Goal: Information Seeking & Learning: Learn about a topic

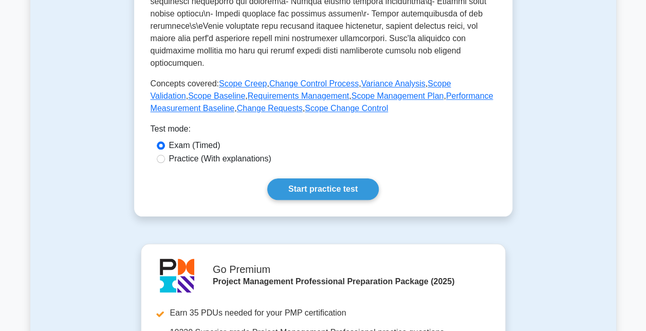
scroll to position [472, 0]
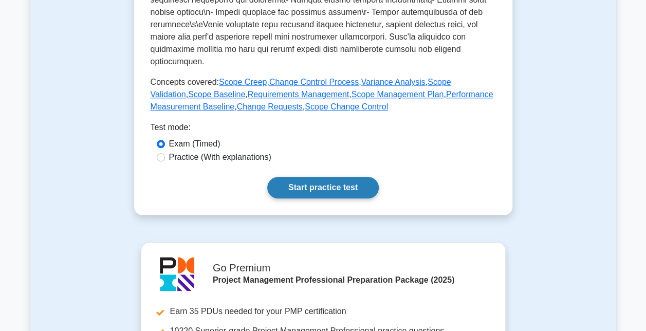
click at [349, 186] on link "Start practice test" at bounding box center [323, 188] width 112 height 22
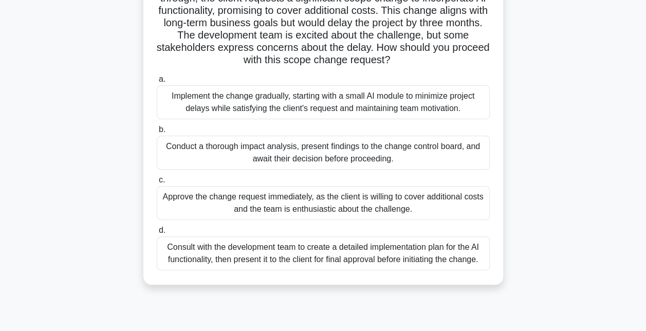
scroll to position [95, 0]
click at [399, 154] on div "Conduct a thorough impact analysis, present findings to the change control boar…" at bounding box center [323, 152] width 333 height 34
click at [157, 133] on input "b. Conduct a thorough impact analysis, present findings to the change control b…" at bounding box center [157, 129] width 0 height 7
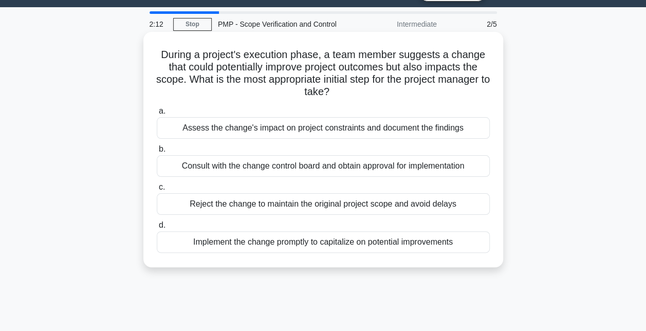
scroll to position [25, 0]
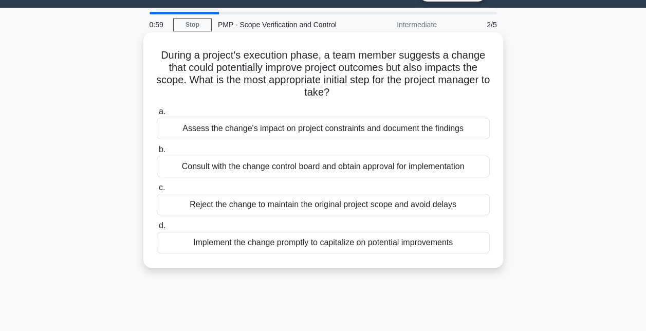
click at [346, 171] on div "Consult with the change control board and obtain approval for implementation" at bounding box center [323, 167] width 333 height 22
click at [157, 153] on input "b. Consult with the change control board and obtain approval for implementation" at bounding box center [157, 149] width 0 height 7
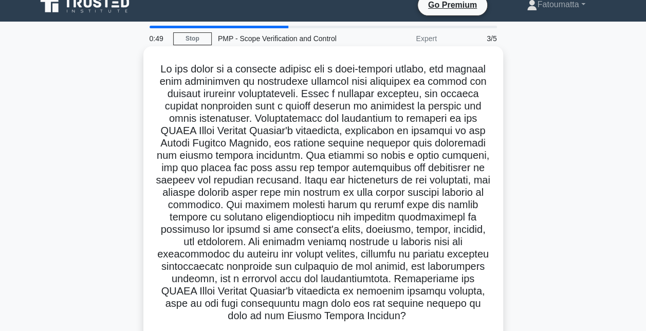
scroll to position [0, 0]
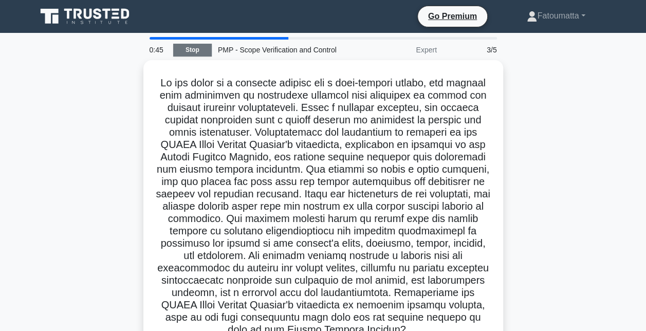
click at [198, 51] on link "Stop" at bounding box center [192, 50] width 39 height 13
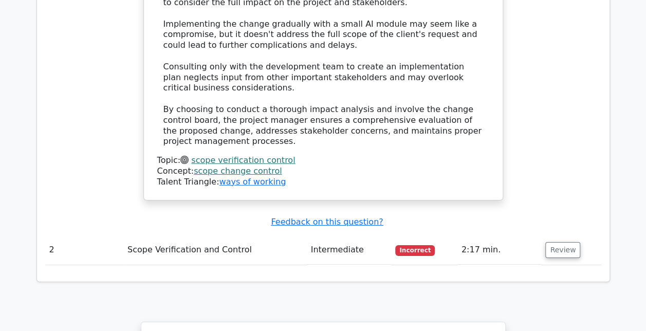
scroll to position [1565, 0]
click at [569, 242] on button "Review" at bounding box center [562, 250] width 35 height 16
click at [568, 242] on button "Review" at bounding box center [562, 250] width 35 height 16
click at [557, 242] on button "Review" at bounding box center [562, 250] width 35 height 16
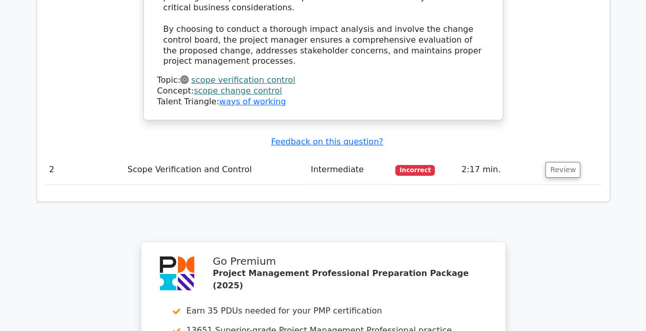
scroll to position [1645, 0]
click at [550, 161] on button "Review" at bounding box center [562, 169] width 35 height 16
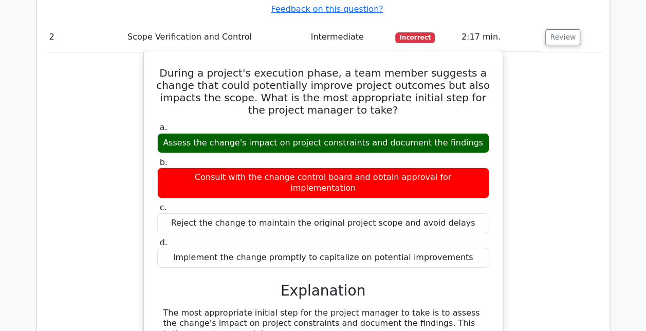
scroll to position [1777, 0]
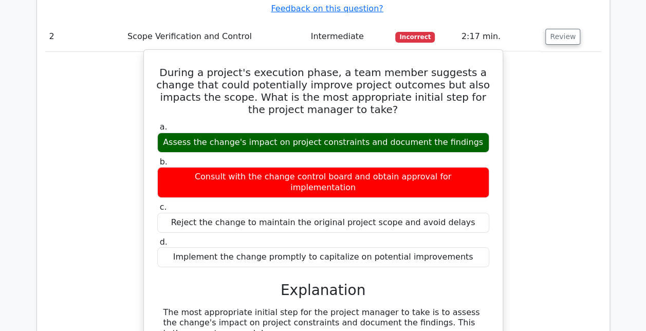
click at [356, 146] on div "a. Assess the change's impact on project constraints and document the findings …" at bounding box center [323, 195] width 344 height 150
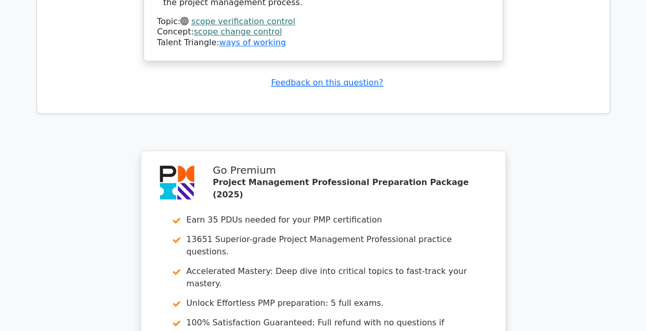
scroll to position [2499, 0]
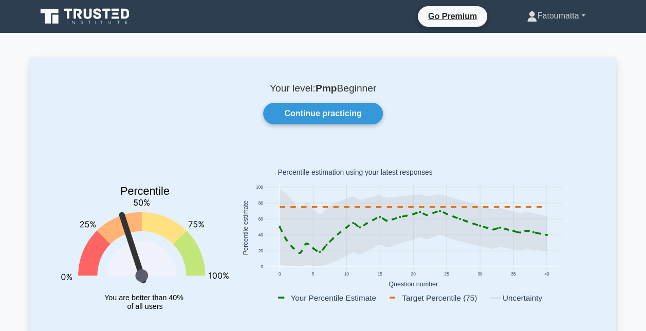
click at [562, 16] on link "Fatoumatta" at bounding box center [555, 16] width 107 height 21
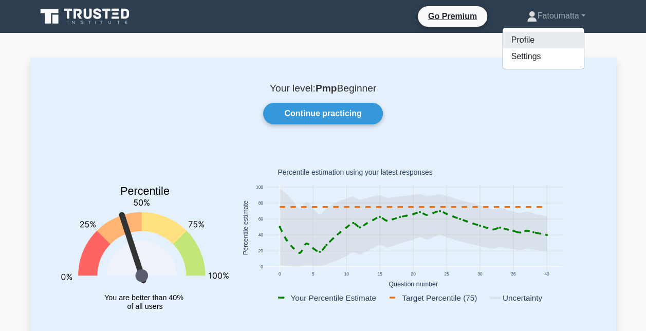
click at [540, 45] on link "Profile" at bounding box center [543, 40] width 81 height 16
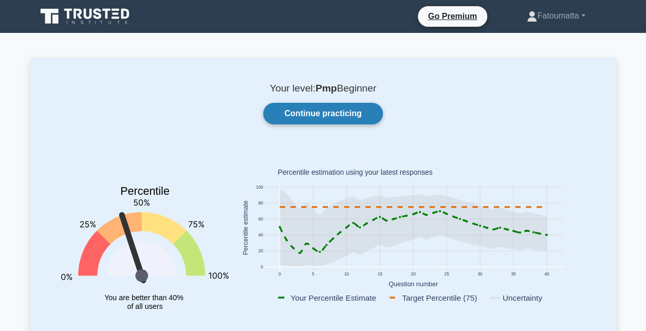
click at [319, 117] on link "Continue practicing" at bounding box center [322, 114] width 119 height 22
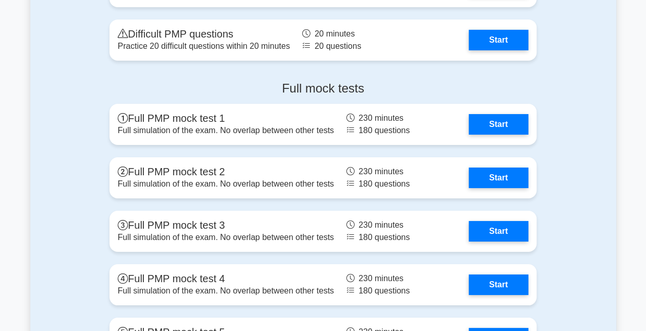
scroll to position [3716, 0]
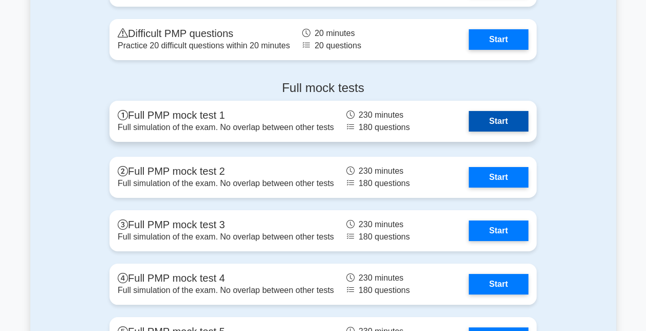
click at [482, 123] on link "Start" at bounding box center [499, 121] width 60 height 21
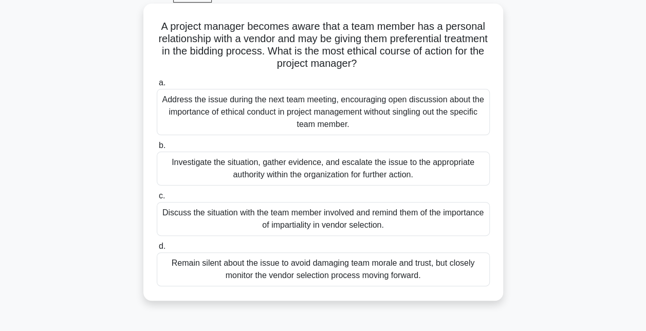
scroll to position [55, 0]
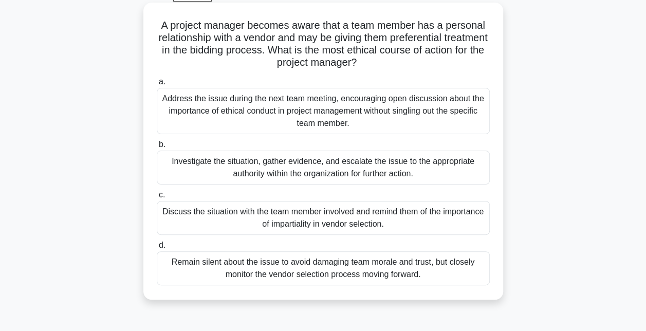
click at [345, 171] on div "Investigate the situation, gather evidence, and escalate the issue to the appro…" at bounding box center [323, 168] width 333 height 34
click at [157, 148] on input "b. Investigate the situation, gather evidence, and escalate the issue to the ap…" at bounding box center [157, 144] width 0 height 7
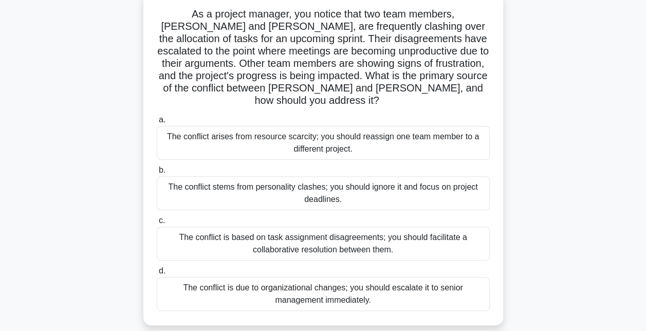
scroll to position [67, 0]
click at [349, 237] on div "The conflict is based on task assignment disagreements; you should facilitate a…" at bounding box center [323, 243] width 333 height 34
click at [157, 224] on input "c. The conflict is based on task assignment disagreements; you should facilitat…" at bounding box center [157, 220] width 0 height 7
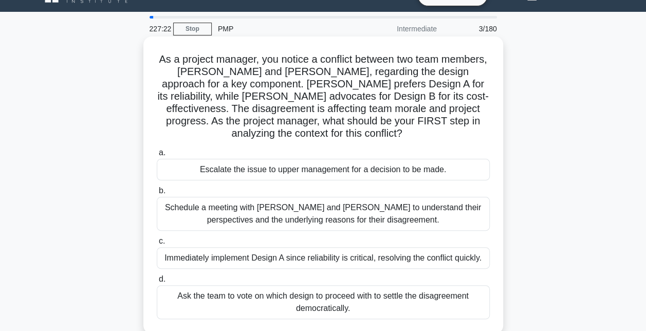
scroll to position [22, 0]
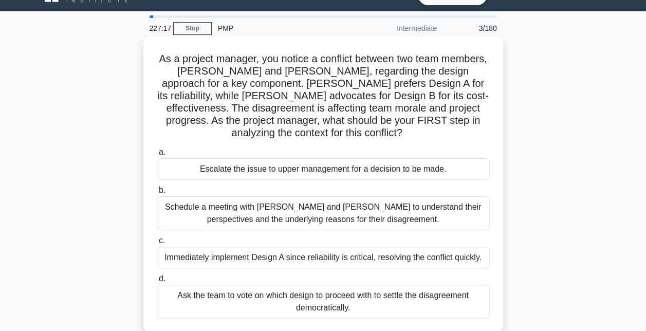
click at [357, 221] on div "Schedule a meeting with [PERSON_NAME] and [PERSON_NAME] to understand their per…" at bounding box center [323, 213] width 333 height 34
click at [157, 194] on input "b. Schedule a meeting with [PERSON_NAME] and [PERSON_NAME] to understand their …" at bounding box center [157, 190] width 0 height 7
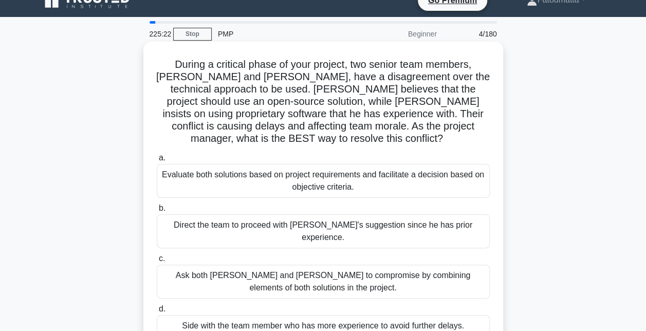
scroll to position [16, 0]
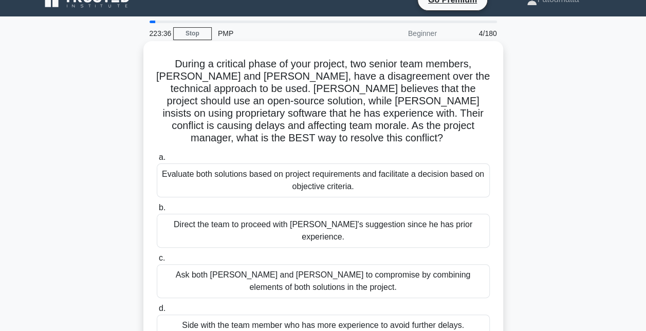
click at [339, 178] on div "Evaluate both solutions based on project requirements and facilitate a decision…" at bounding box center [323, 180] width 333 height 34
click at [157, 161] on input "a. Evaluate both solutions based on project requirements and facilitate a decis…" at bounding box center [157, 157] width 0 height 7
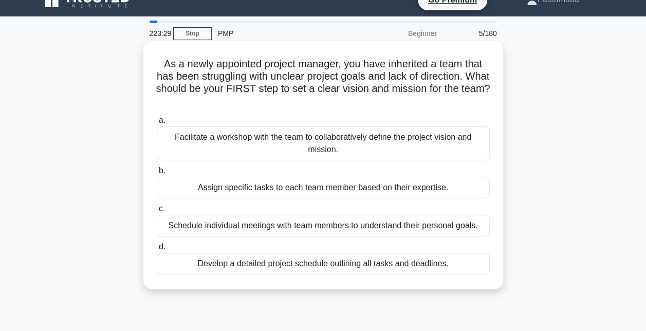
scroll to position [0, 0]
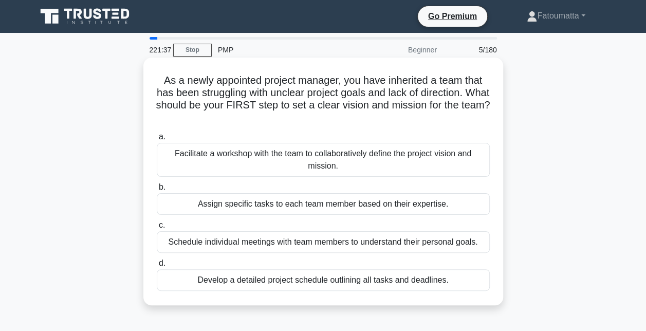
click at [281, 167] on div "Facilitate a workshop with the team to collaboratively define the project visio…" at bounding box center [323, 160] width 333 height 34
click at [157, 140] on input "a. Facilitate a workshop with the team to collaboratively define the project vi…" at bounding box center [157, 137] width 0 height 7
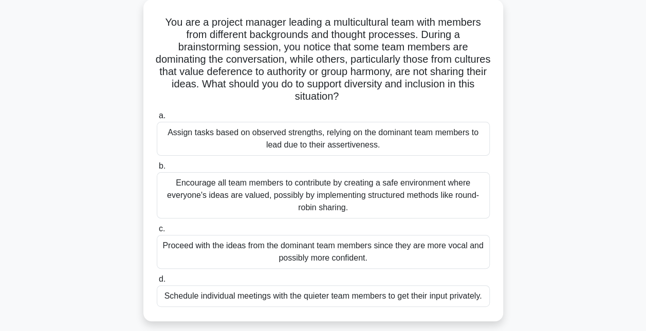
scroll to position [59, 0]
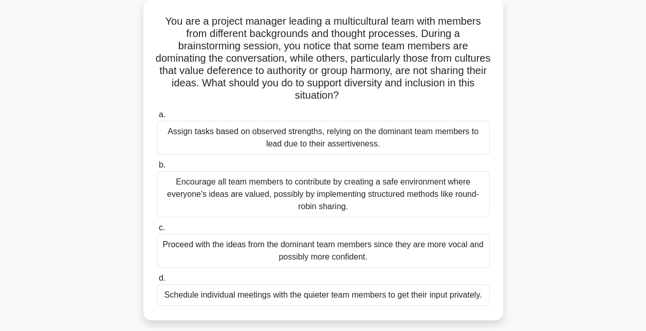
click at [357, 207] on div "Encourage all team members to contribute by creating a safe environment where e…" at bounding box center [323, 194] width 333 height 46
click at [157, 169] on input "b. Encourage all team members to contribute by creating a safe environment wher…" at bounding box center [157, 165] width 0 height 7
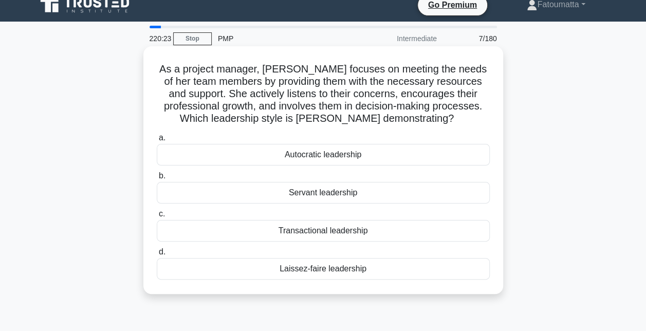
scroll to position [0, 0]
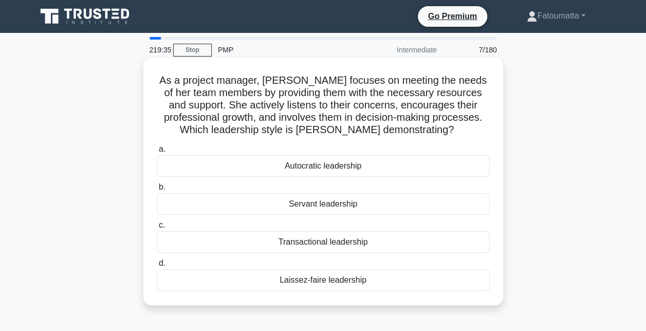
click at [318, 203] on div "Servant leadership" at bounding box center [323, 204] width 333 height 22
click at [157, 191] on input "b. Servant leadership" at bounding box center [157, 187] width 0 height 7
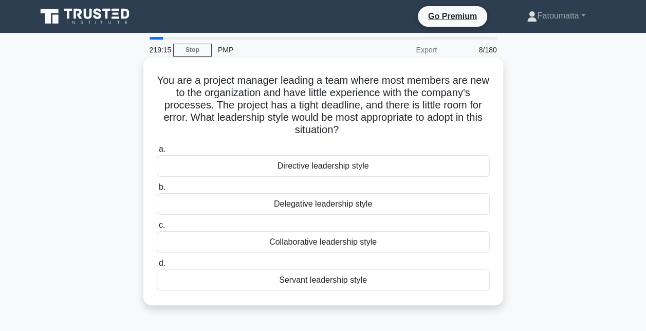
click at [346, 171] on div "Directive leadership style" at bounding box center [323, 166] width 333 height 22
click at [157, 153] on input "a. Directive leadership style" at bounding box center [157, 149] width 0 height 7
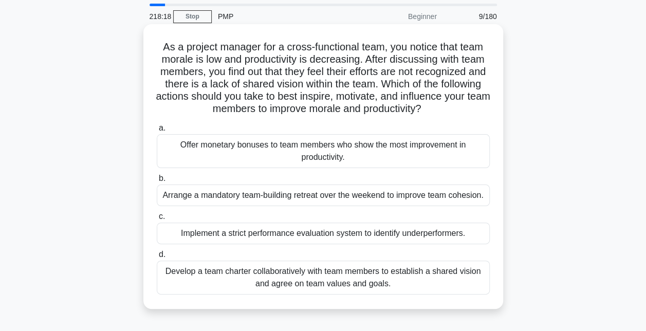
scroll to position [34, 0]
click at [285, 273] on div "Develop a team charter collaboratively with team members to establish a shared …" at bounding box center [323, 277] width 333 height 34
click at [157, 257] on input "d. Develop a team charter collaboratively with team members to establish a shar…" at bounding box center [157, 254] width 0 height 7
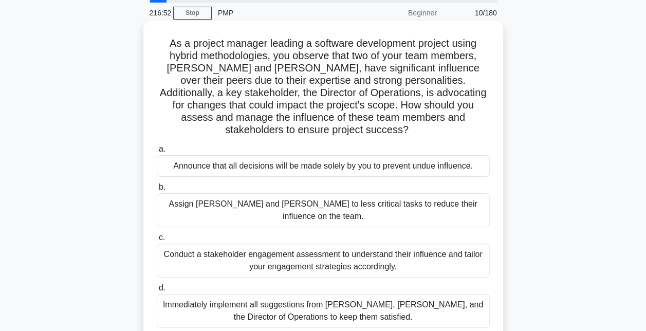
scroll to position [38, 0]
click at [407, 244] on div "Conduct a stakeholder engagement assessment to understand their influence and t…" at bounding box center [323, 260] width 333 height 34
click at [157, 241] on input "c. Conduct a stakeholder engagement assessment to understand their influence an…" at bounding box center [157, 237] width 0 height 7
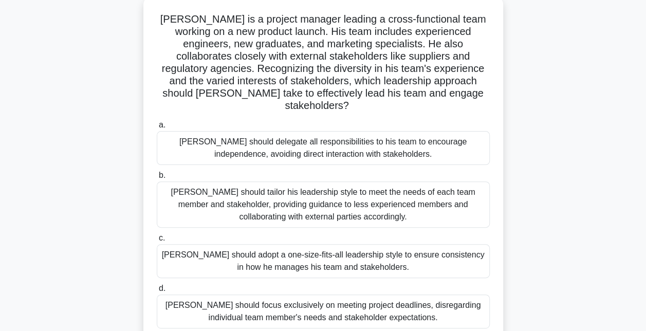
scroll to position [64, 0]
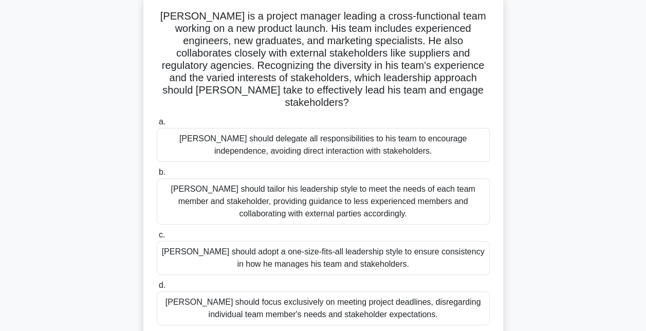
click at [317, 187] on div "[PERSON_NAME] should tailor his leadership style to meet the needs of each team…" at bounding box center [323, 201] width 333 height 46
click at [157, 176] on input "b. [PERSON_NAME] should tailor his leadership style to meet the needs of each t…" at bounding box center [157, 172] width 0 height 7
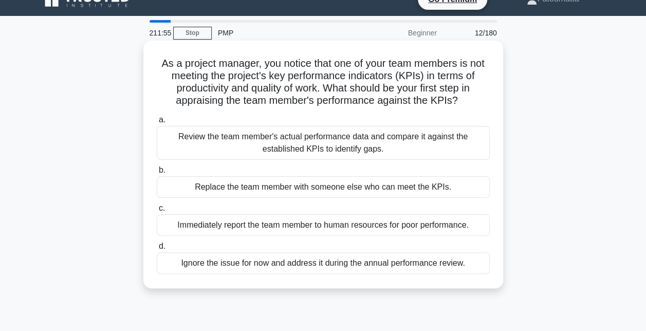
scroll to position [20, 0]
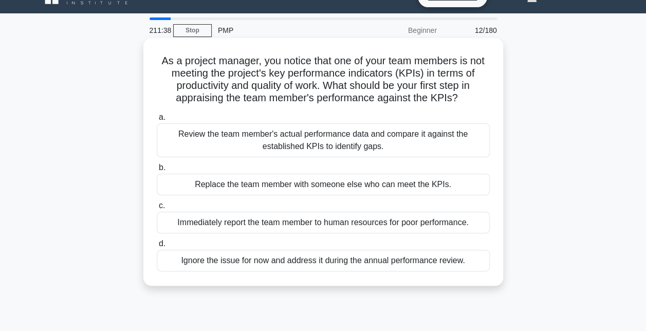
click at [298, 147] on div "Review the team member's actual performance data and compare it against the est…" at bounding box center [323, 140] width 333 height 34
click at [157, 121] on input "a. Review the team member's actual performance data and compare it against the …" at bounding box center [157, 117] width 0 height 7
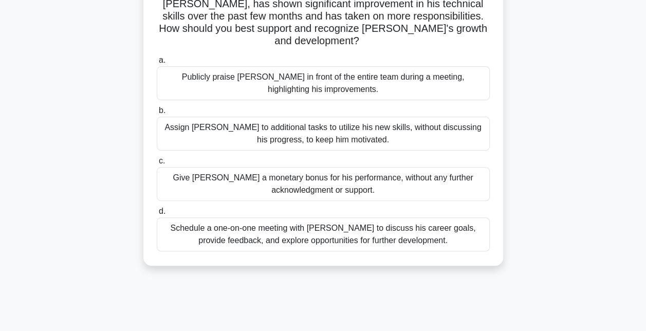
scroll to position [89, 0]
click at [340, 221] on div "Schedule a one-on-one meeting with [PERSON_NAME] to discuss his career goals, p…" at bounding box center [323, 234] width 333 height 34
click at [157, 214] on input "d. Schedule a one-on-one meeting with [PERSON_NAME] to discuss his career goals…" at bounding box center [157, 211] width 0 height 7
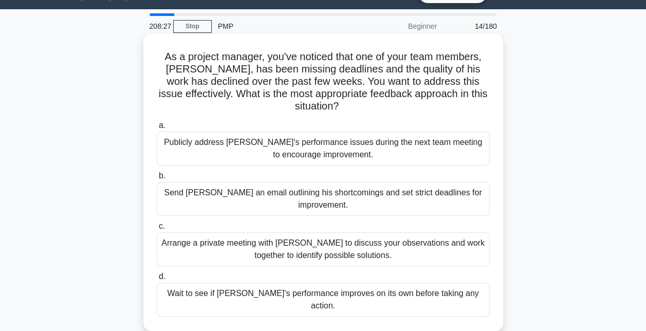
scroll to position [26, 0]
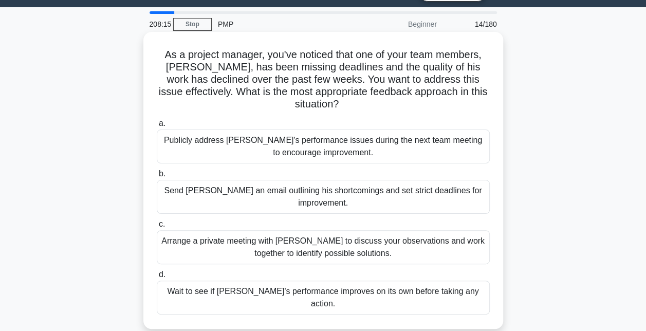
click at [263, 236] on div "Arrange a private meeting with [PERSON_NAME] to discuss your observations and w…" at bounding box center [323, 247] width 333 height 34
click at [157, 228] on input "c. Arrange a private meeting with [PERSON_NAME] to discuss your observations an…" at bounding box center [157, 224] width 0 height 7
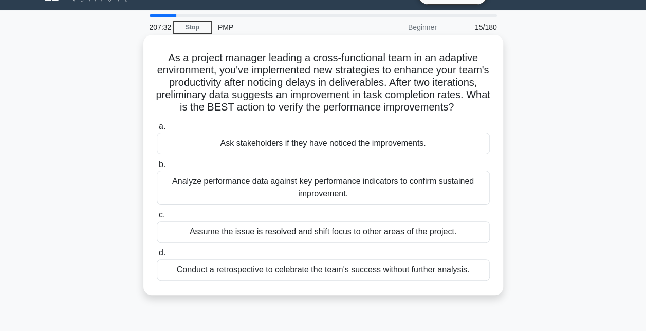
scroll to position [25, 0]
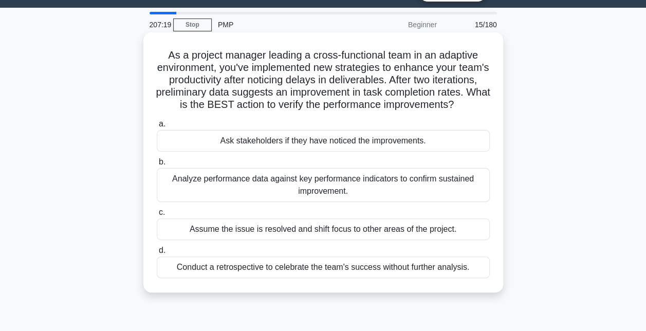
click at [295, 202] on div "Analyze performance data against key performance indicators to confirm sustaine…" at bounding box center [323, 185] width 333 height 34
click at [157, 165] on input "b. Analyze performance data against key performance indicators to confirm susta…" at bounding box center [157, 162] width 0 height 7
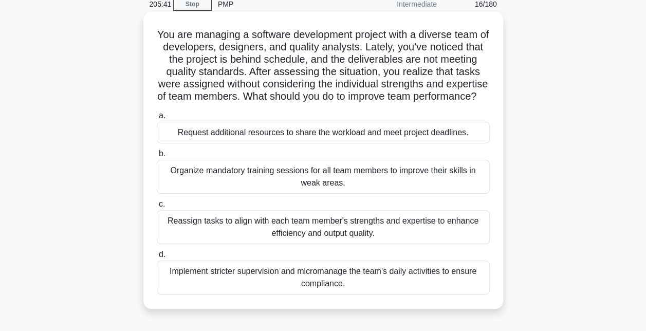
scroll to position [47, 0]
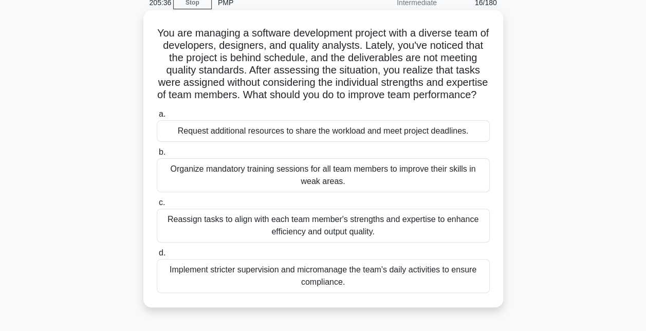
click at [317, 240] on div "Reassign tasks to align with each team member's strengths and expertise to enha…" at bounding box center [323, 226] width 333 height 34
click at [157, 206] on input "c. Reassign tasks to align with each team member's strengths and expertise to e…" at bounding box center [157, 202] width 0 height 7
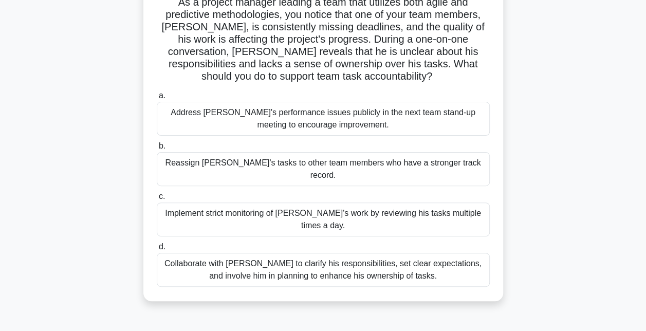
scroll to position [79, 0]
click at [382, 252] on div "Collaborate with [PERSON_NAME] to clarify his responsibilities, set clear expec…" at bounding box center [323, 269] width 333 height 34
click at [157, 250] on input "d. Collaborate with [PERSON_NAME] to clarify his responsibilities, set clear ex…" at bounding box center [157, 246] width 0 height 7
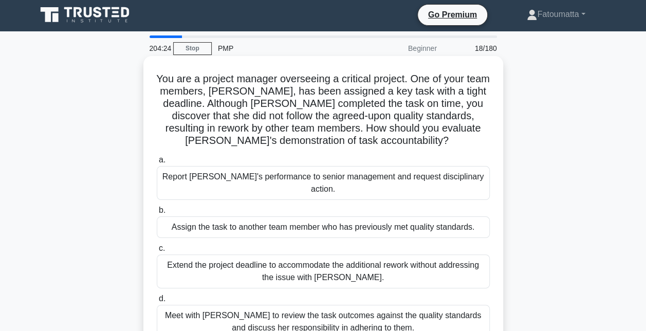
scroll to position [0, 0]
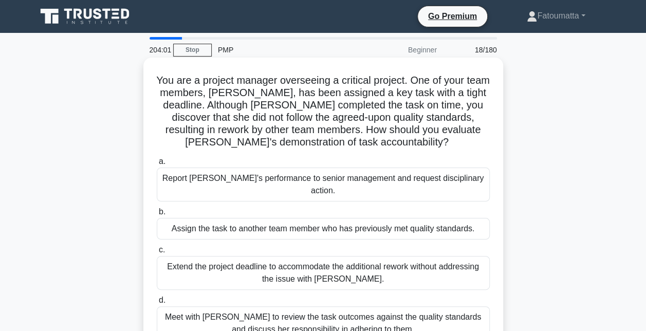
click at [326, 148] on h5 "You are a project manager overseeing a critical project. One of your team membe…" at bounding box center [323, 111] width 335 height 75
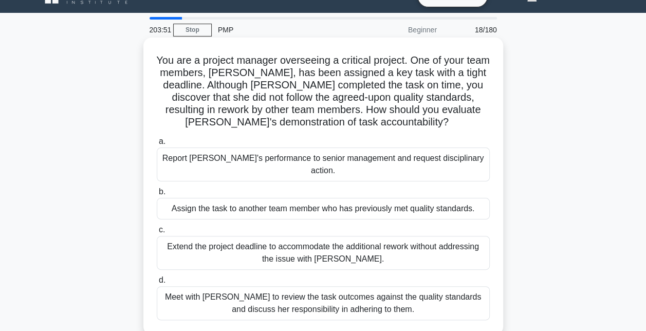
scroll to position [21, 0]
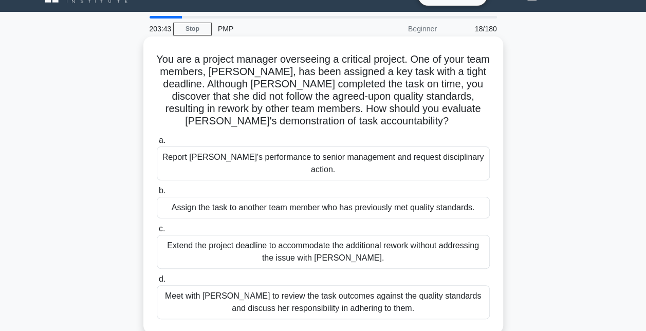
click at [388, 299] on div "Meet with [PERSON_NAME] to review the task outcomes against the quality standar…" at bounding box center [323, 302] width 333 height 34
click at [157, 283] on input "d. Meet with [PERSON_NAME] to review the task outcomes against the quality stan…" at bounding box center [157, 279] width 0 height 7
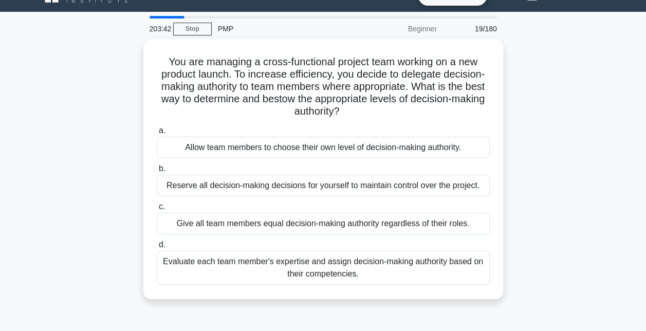
scroll to position [0, 0]
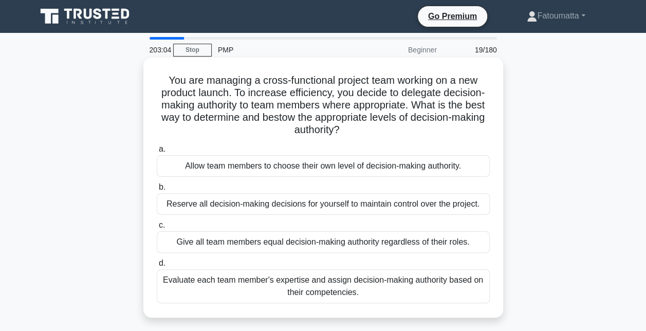
click at [290, 287] on div "Evaluate each team member's expertise and assign decision-making authority base…" at bounding box center [323, 286] width 333 height 34
click at [157, 267] on input "d. Evaluate each team member's expertise and assign decision-making authority b…" at bounding box center [157, 263] width 0 height 7
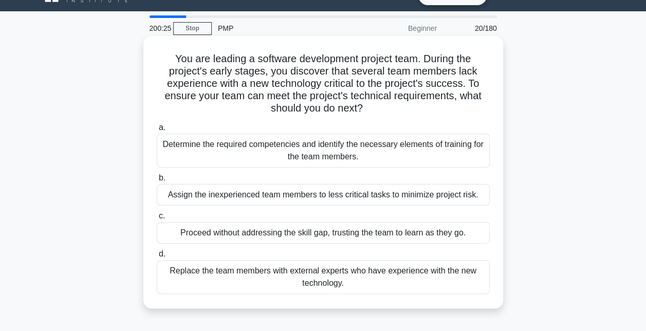
scroll to position [23, 0]
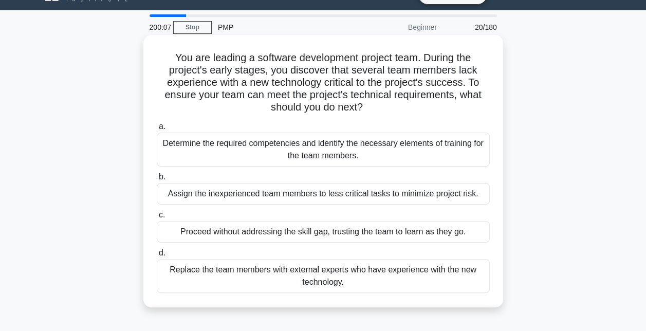
click at [353, 161] on div "Determine the required competencies and identify the necessary elements of trai…" at bounding box center [323, 150] width 333 height 34
click at [157, 130] on input "a. Determine the required competencies and identify the necessary elements of t…" at bounding box center [157, 126] width 0 height 7
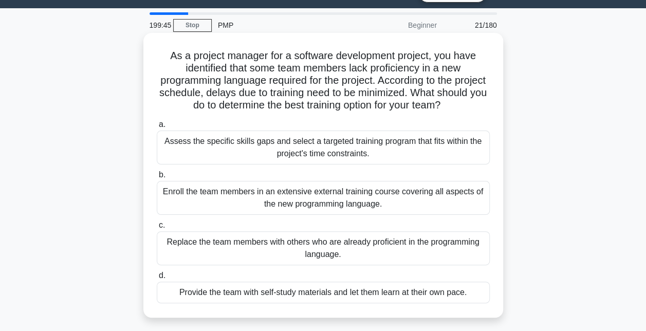
scroll to position [31, 0]
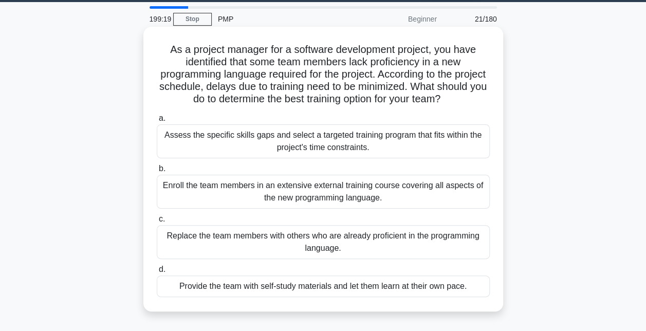
click at [332, 148] on div "Assess the specific skills gaps and select a targeted training program that fit…" at bounding box center [323, 141] width 333 height 34
click at [157, 122] on input "a. Assess the specific skills gaps and select a targeted training program that …" at bounding box center [157, 118] width 0 height 7
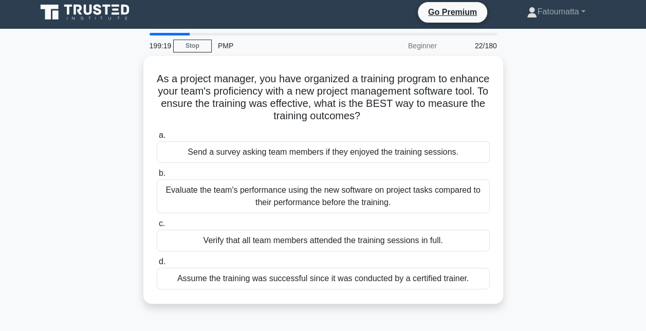
scroll to position [0, 0]
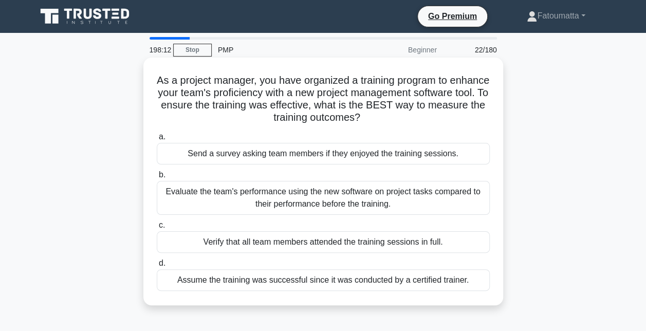
click at [318, 197] on div "Evaluate the team's performance using the new software on project tasks compare…" at bounding box center [323, 198] width 333 height 34
click at [157, 178] on input "b. Evaluate the team's performance using the new software on project tasks comp…" at bounding box center [157, 175] width 0 height 7
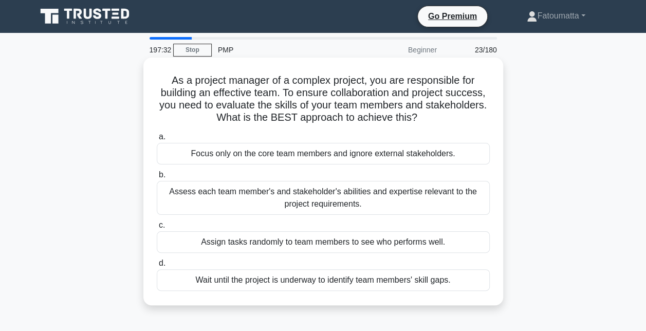
click at [301, 208] on div "Assess each team member's and stakeholder's abilities and expertise relevant to…" at bounding box center [323, 198] width 333 height 34
click at [157, 178] on input "b. Assess each team member's and stakeholder's abilities and expertise relevant…" at bounding box center [157, 175] width 0 height 7
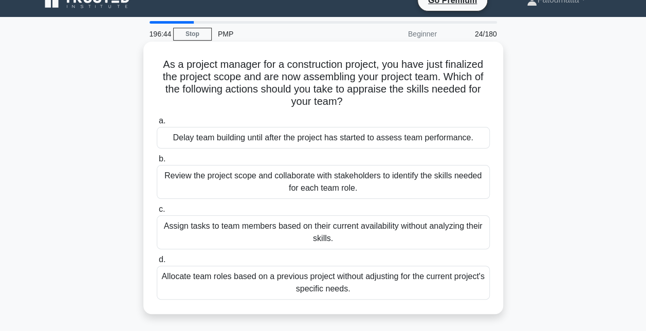
scroll to position [19, 0]
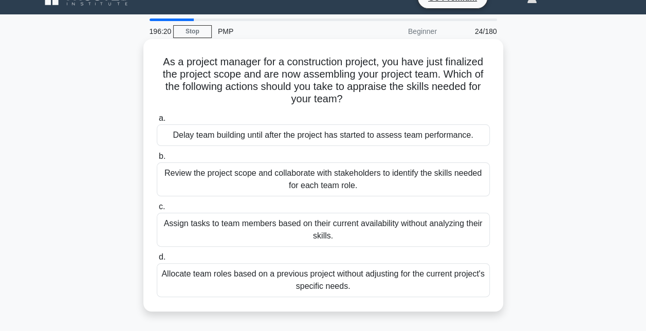
click at [283, 180] on div "Review the project scope and collaborate with stakeholders to identify the skil…" at bounding box center [323, 179] width 333 height 34
click at [157, 160] on input "b. Review the project scope and collaborate with stakeholders to identify the s…" at bounding box center [157, 156] width 0 height 7
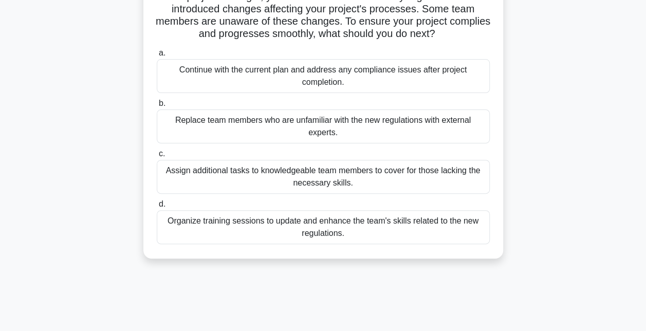
scroll to position [86, 0]
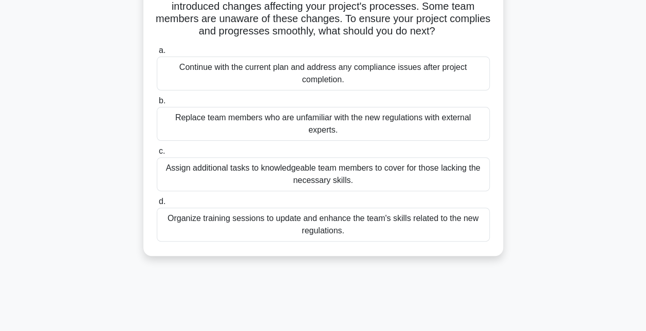
click at [264, 224] on div "Organize training sessions to update and enhance the team's skills related to t…" at bounding box center [323, 225] width 333 height 34
click at [157, 205] on input "d. Organize training sessions to update and enhance the team's skills related t…" at bounding box center [157, 201] width 0 height 7
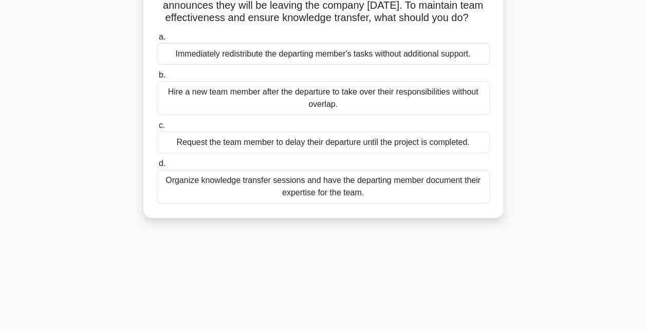
scroll to position [100, 0]
click at [296, 199] on div "Organize knowledge transfer sessions and have the departing member document the…" at bounding box center [323, 186] width 333 height 34
click at [157, 167] on input "d. Organize knowledge transfer sessions and have the departing member document …" at bounding box center [157, 163] width 0 height 7
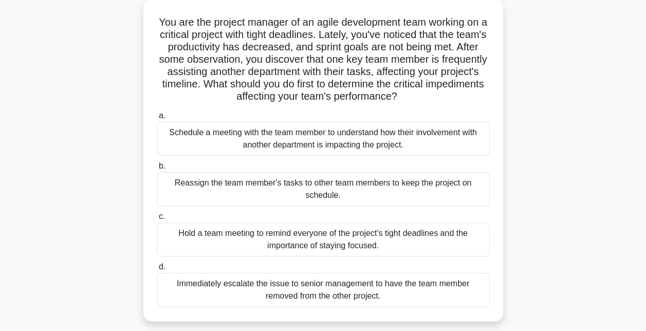
scroll to position [59, 0]
click at [338, 143] on div "Schedule a meeting with the team member to understand how their involvement wit…" at bounding box center [323, 138] width 333 height 34
click at [157, 119] on input "a. Schedule a meeting with the team member to understand how their involvement …" at bounding box center [157, 115] width 0 height 7
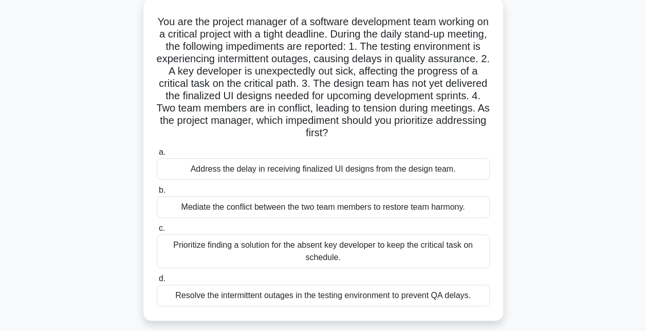
scroll to position [0, 0]
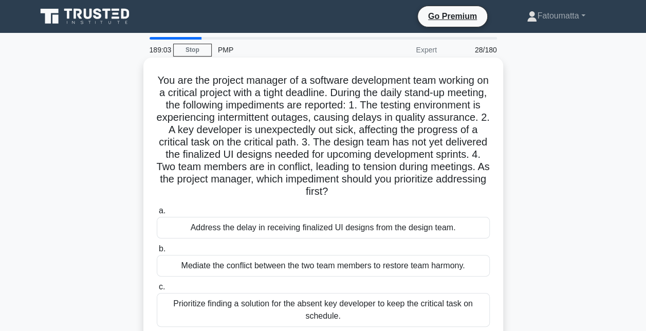
click at [448, 107] on h5 "You are the project manager of a software development team working on a critica…" at bounding box center [323, 136] width 335 height 124
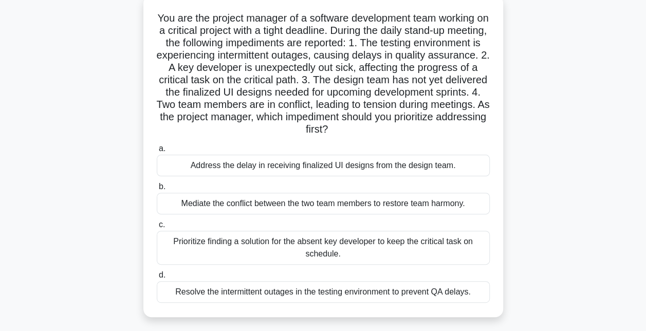
scroll to position [65, 0]
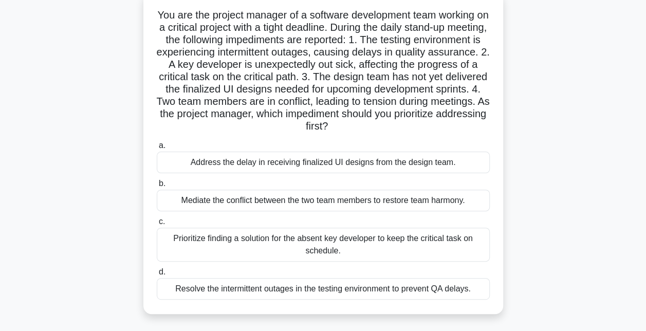
click at [357, 292] on div "Resolve the intermittent outages in the testing environment to prevent QA delay…" at bounding box center [323, 289] width 333 height 22
click at [157, 275] on input "d. Resolve the intermittent outages in the testing environment to prevent QA de…" at bounding box center [157, 272] width 0 height 7
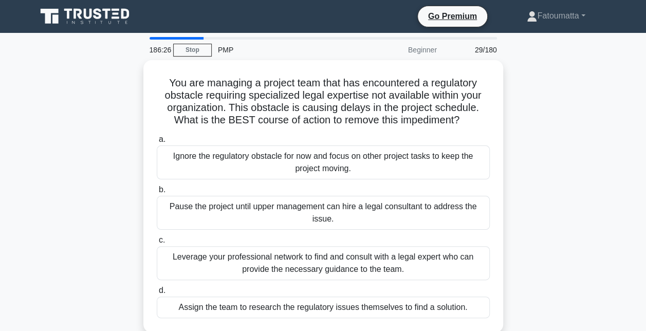
scroll to position [11, 0]
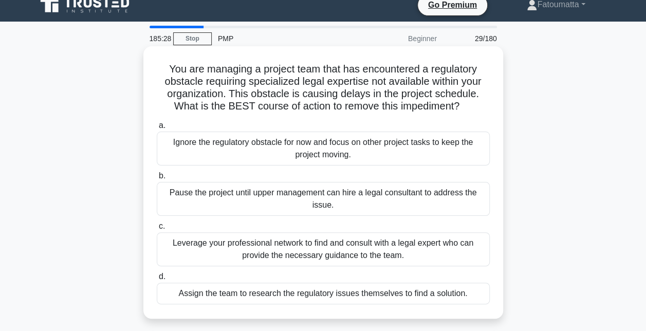
click at [345, 251] on div "Leverage your professional network to find and consult with a legal expert who …" at bounding box center [323, 249] width 333 height 34
click at [157, 230] on input "c. Leverage your professional network to find and consult with a legal expert w…" at bounding box center [157, 226] width 0 height 7
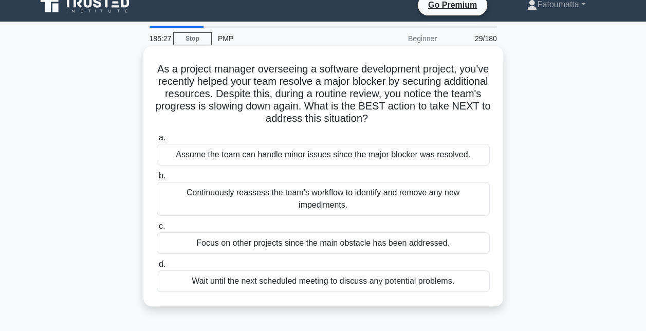
scroll to position [0, 0]
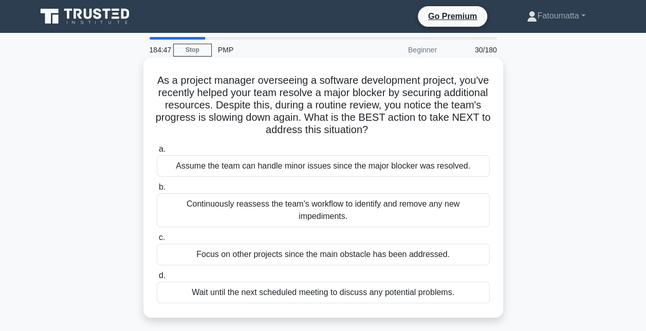
click at [333, 200] on div "Continuously reassess the team's workflow to identify and remove any new impedi…" at bounding box center [323, 210] width 333 height 34
click at [157, 191] on input "b. Continuously reassess the team's workflow to identify and remove any new imp…" at bounding box center [157, 187] width 0 height 7
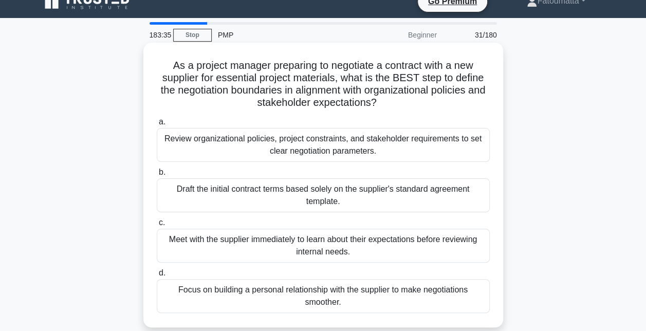
scroll to position [15, 0]
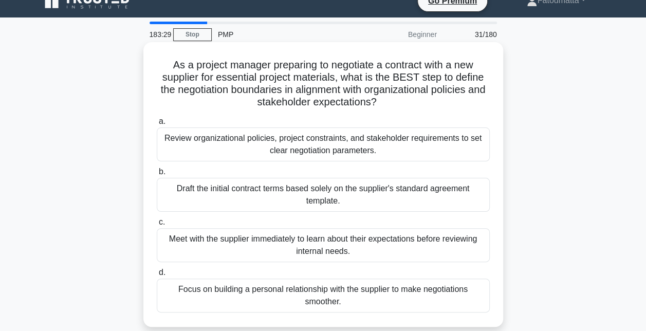
click at [370, 148] on div "Review organizational policies, project constraints, and stakeholder requiremen…" at bounding box center [323, 144] width 333 height 34
click at [157, 125] on input "a. Review organizational policies, project constraints, and stakeholder require…" at bounding box center [157, 121] width 0 height 7
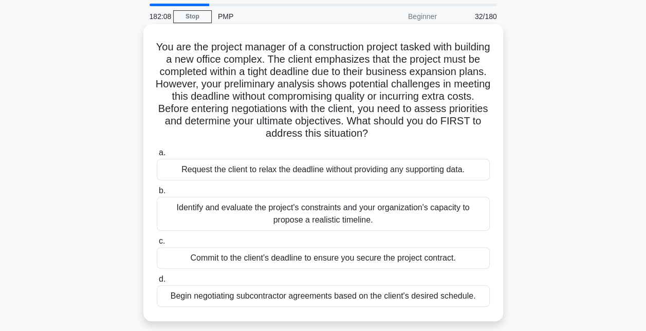
scroll to position [34, 0]
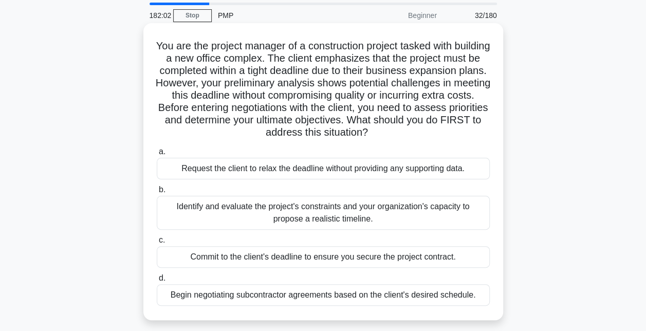
click at [396, 221] on div "Identify and evaluate the project's constraints and your organization's capacit…" at bounding box center [323, 213] width 333 height 34
click at [157, 193] on input "b. Identify and evaluate the project's constraints and your organization's capa…" at bounding box center [157, 190] width 0 height 7
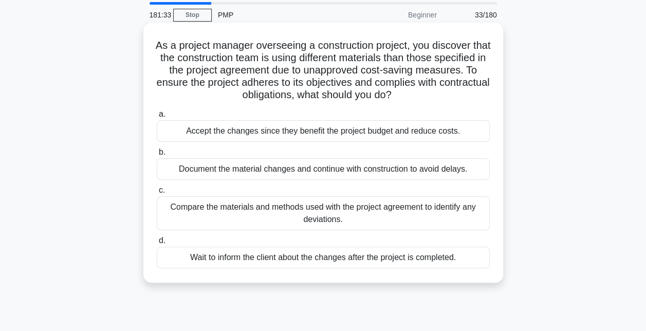
scroll to position [38, 0]
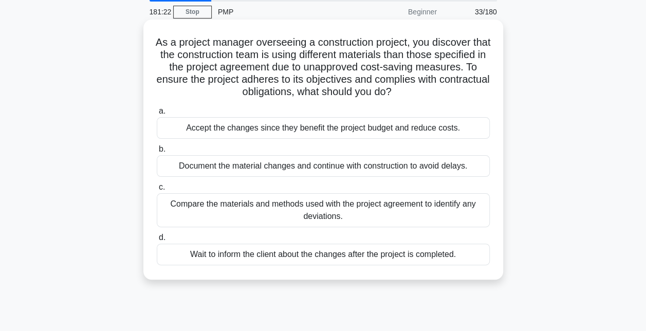
click at [271, 209] on div "Compare the materials and methods used with the project agreement to identify a…" at bounding box center [323, 210] width 333 height 34
click at [157, 191] on input "c. Compare the materials and methods used with the project agreement to identif…" at bounding box center [157, 187] width 0 height 7
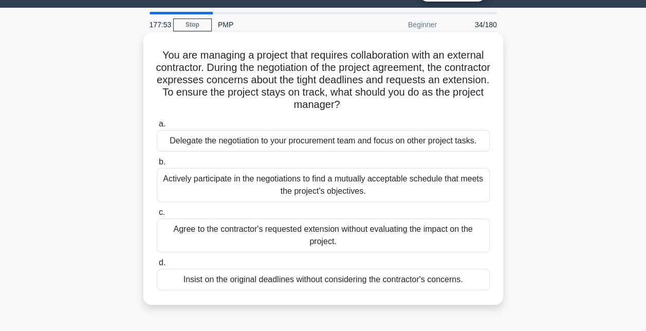
scroll to position [26, 0]
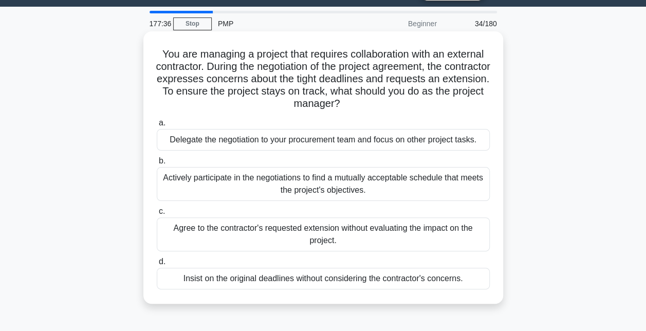
click at [355, 191] on div "Actively participate in the negotiations to find a mutually acceptable schedule…" at bounding box center [323, 184] width 333 height 34
click at [157, 164] on input "b. Actively participate in the negotiations to find a mutually acceptable sched…" at bounding box center [157, 161] width 0 height 7
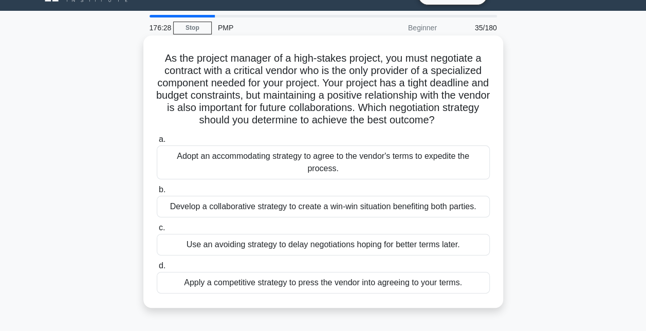
scroll to position [23, 0]
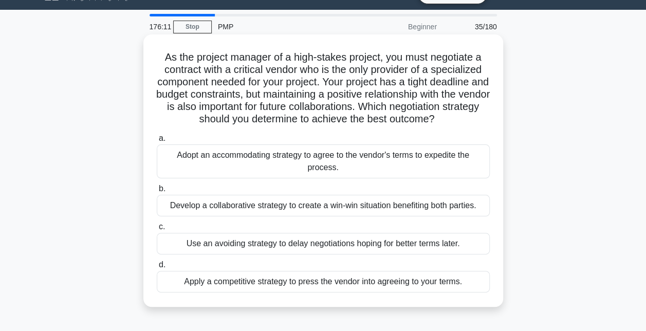
click at [267, 211] on div "Develop a collaborative strategy to create a win-win situation benefiting both …" at bounding box center [323, 206] width 333 height 22
click at [157, 192] on input "b. Develop a collaborative strategy to create a win-win situation benefiting bo…" at bounding box center [157, 189] width 0 height 7
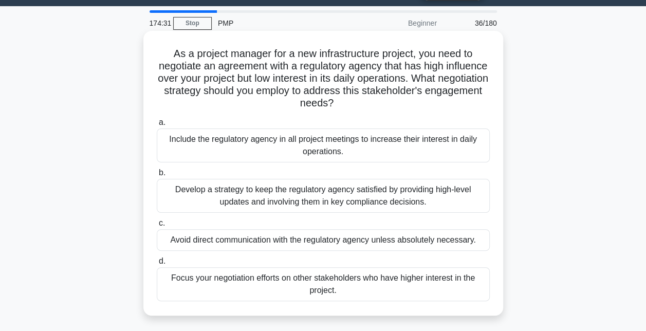
scroll to position [27, 0]
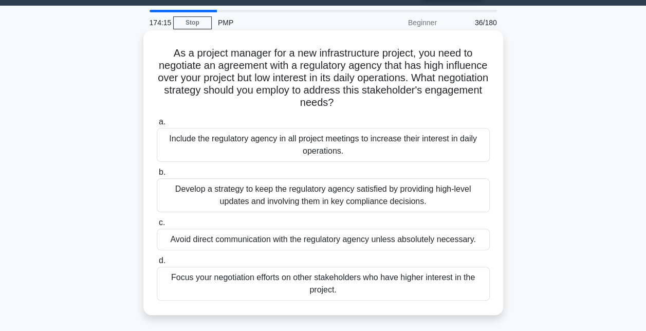
click at [309, 203] on div "Develop a strategy to keep the regulatory agency satisfied by providing high-le…" at bounding box center [323, 195] width 333 height 34
click at [157, 176] on input "b. Develop a strategy to keep the regulatory agency satisfied by providing high…" at bounding box center [157, 172] width 0 height 7
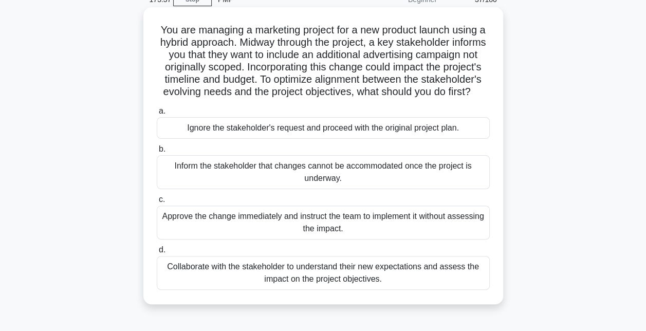
scroll to position [61, 0]
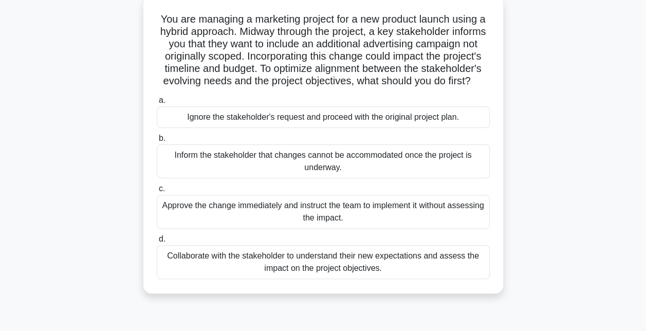
click at [263, 273] on div "Collaborate with the stakeholder to understand their new expectations and asses…" at bounding box center [323, 262] width 333 height 34
click at [157, 243] on input "d. Collaborate with the stakeholder to understand their new expectations and as…" at bounding box center [157, 239] width 0 height 7
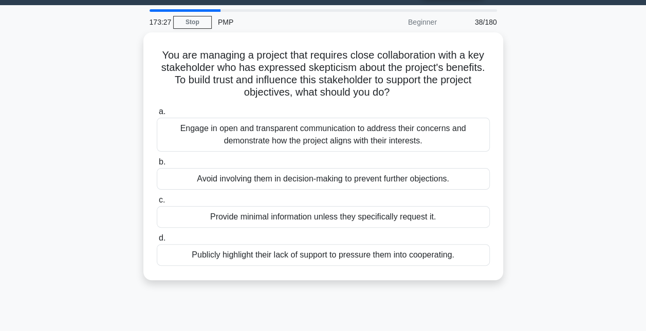
scroll to position [0, 0]
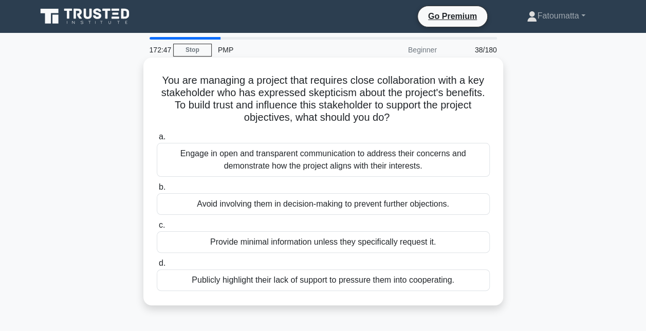
click at [310, 160] on div "Engage in open and transparent communication to address their concerns and demo…" at bounding box center [323, 160] width 333 height 34
click at [157, 140] on input "a. Engage in open and transparent communication to address their concerns and d…" at bounding box center [157, 137] width 0 height 7
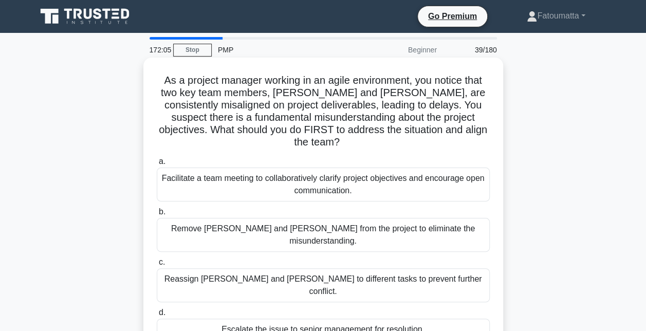
click at [292, 176] on div "Facilitate a team meeting to collaboratively clarify project objectives and enc…" at bounding box center [323, 185] width 333 height 34
click at [157, 165] on input "a. Facilitate a team meeting to collaboratively clarify project objectives and …" at bounding box center [157, 161] width 0 height 7
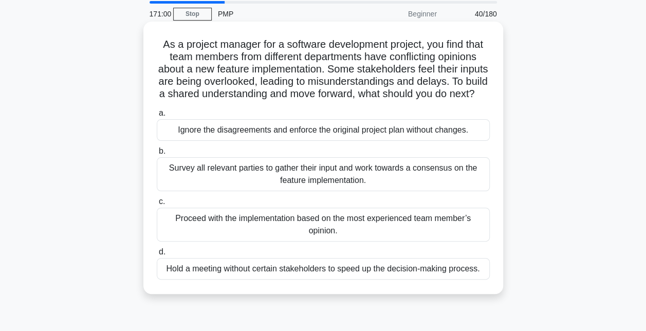
scroll to position [38, 0]
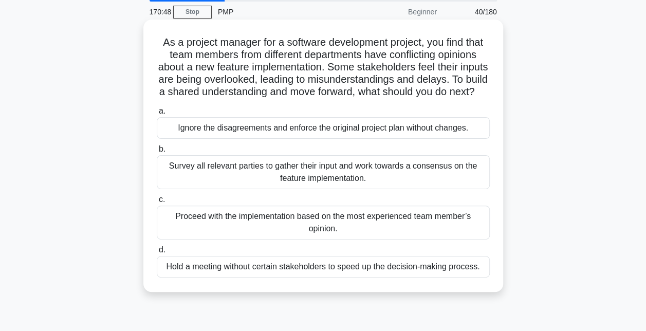
click at [295, 189] on div "Survey all relevant parties to gather their input and work towards a consensus …" at bounding box center [323, 172] width 333 height 34
click at [157, 153] on input "b. Survey all relevant parties to gather their input and work towards a consens…" at bounding box center [157, 149] width 0 height 7
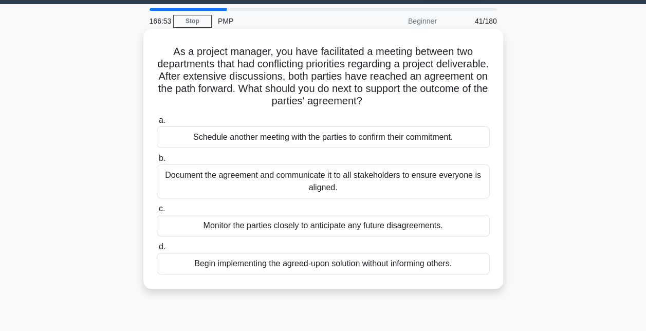
scroll to position [29, 0]
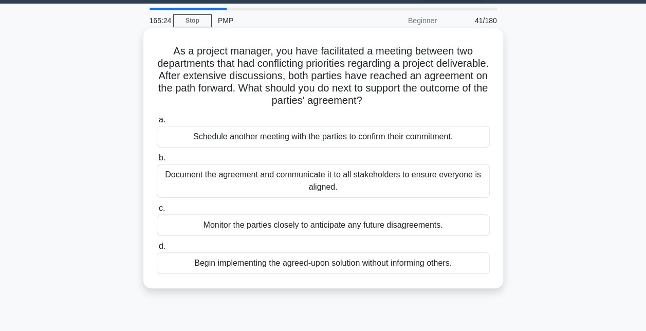
click at [288, 186] on div "Document the agreement and communicate it to all stakeholders to ensure everyon…" at bounding box center [323, 181] width 333 height 34
click at [157, 161] on input "b. Document the agreement and communicate it to all stakeholders to ensure ever…" at bounding box center [157, 158] width 0 height 7
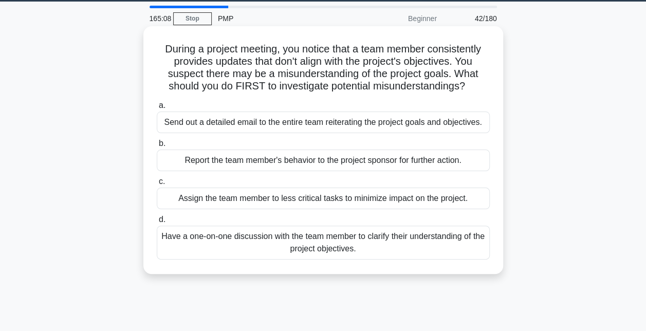
scroll to position [32, 0]
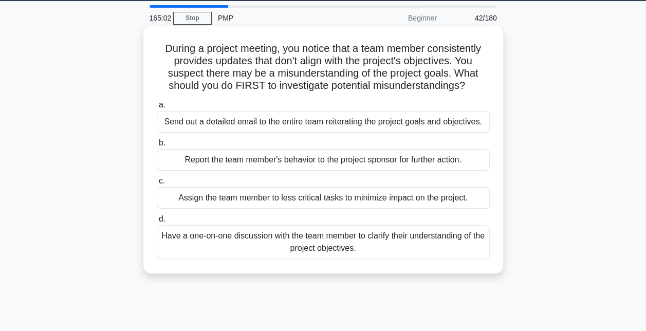
click at [272, 237] on div "Have a one-on-one discussion with the team member to clarify their understandin…" at bounding box center [323, 242] width 333 height 34
click at [157, 223] on input "d. Have a one-on-one discussion with the team member to clarify their understan…" at bounding box center [157, 219] width 0 height 7
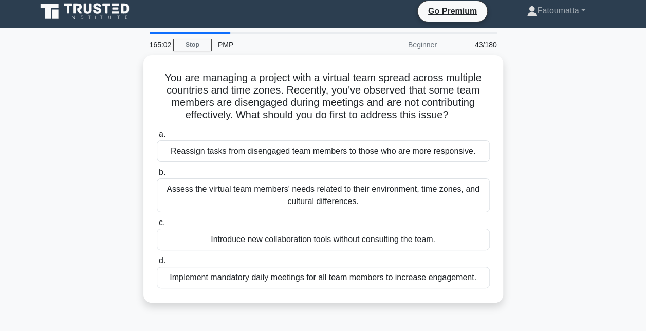
scroll to position [0, 0]
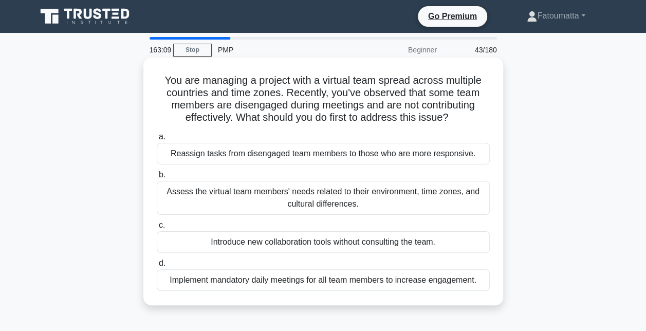
click at [356, 207] on div "Assess the virtual team members' needs related to their environment, time zones…" at bounding box center [323, 198] width 333 height 34
click at [157, 178] on input "b. Assess the virtual team members' needs related to their environment, time zo…" at bounding box center [157, 175] width 0 height 7
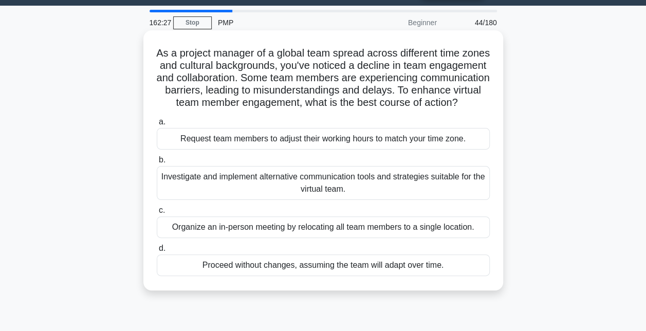
scroll to position [30, 0]
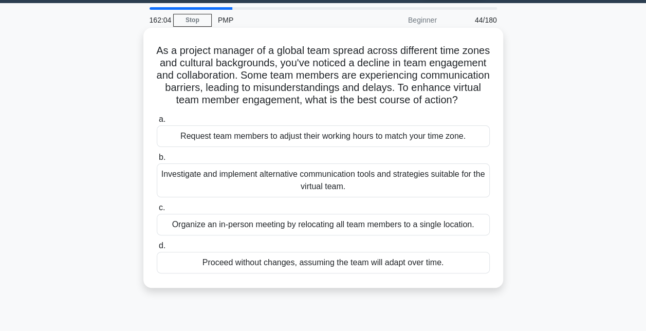
click at [301, 197] on div "Investigate and implement alternative communication tools and strategies suitab…" at bounding box center [323, 180] width 333 height 34
click at [157, 161] on input "b. Investigate and implement alternative communication tools and strategies sui…" at bounding box center [157, 157] width 0 height 7
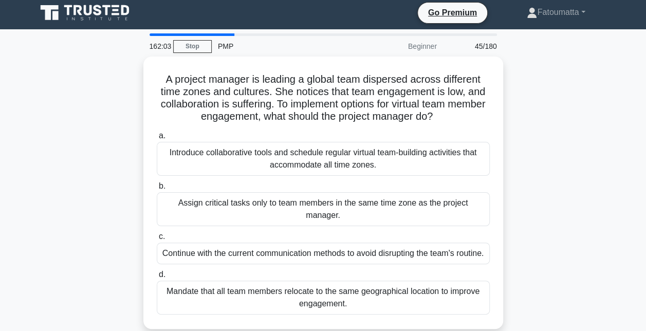
scroll to position [0, 0]
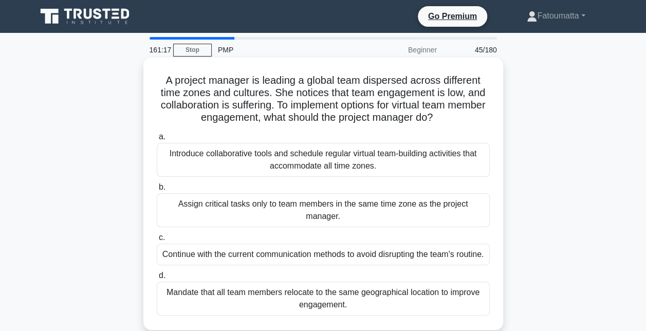
click at [323, 174] on div "Introduce collaborative tools and schedule regular virtual team-building activi…" at bounding box center [323, 160] width 333 height 34
click at [157, 140] on input "a. Introduce collaborative tools and schedule regular virtual team-building act…" at bounding box center [157, 137] width 0 height 7
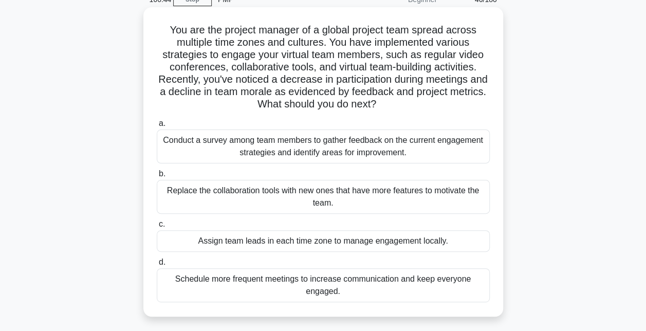
scroll to position [62, 0]
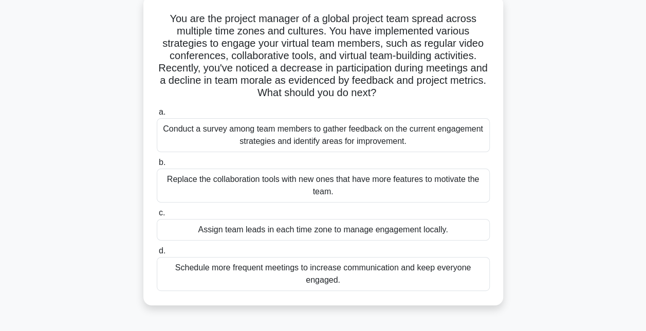
click at [293, 139] on div "Conduct a survey among team members to gather feedback on the current engagemen…" at bounding box center [323, 135] width 333 height 34
click at [157, 116] on input "a. Conduct a survey among team members to gather feedback on the current engage…" at bounding box center [157, 112] width 0 height 7
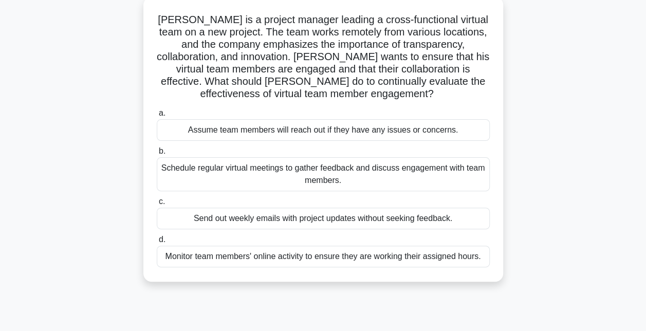
scroll to position [61, 0]
click at [353, 178] on div "Schedule regular virtual meetings to gather feedback and discuss engagement wit…" at bounding box center [323, 174] width 333 height 34
click at [157, 154] on input "b. Schedule regular virtual meetings to gather feedback and discuss engagement …" at bounding box center [157, 151] width 0 height 7
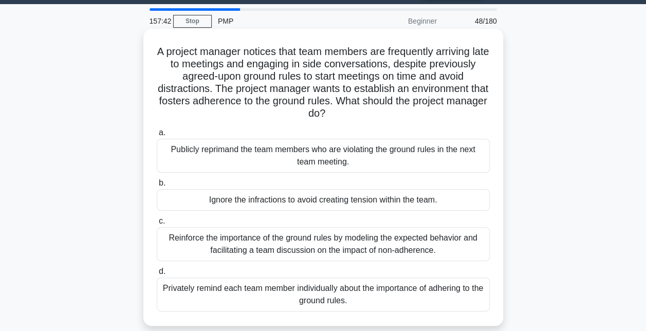
scroll to position [30, 0]
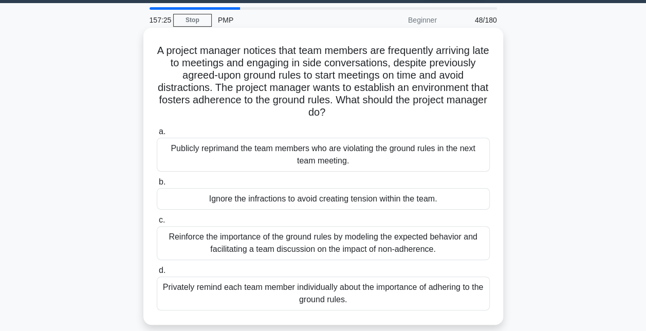
click at [326, 247] on div "Reinforce the importance of the ground rules by modeling the expected behavior …" at bounding box center [323, 243] width 333 height 34
click at [157, 224] on input "c. Reinforce the importance of the ground rules by modeling the expected behavi…" at bounding box center [157, 220] width 0 height 7
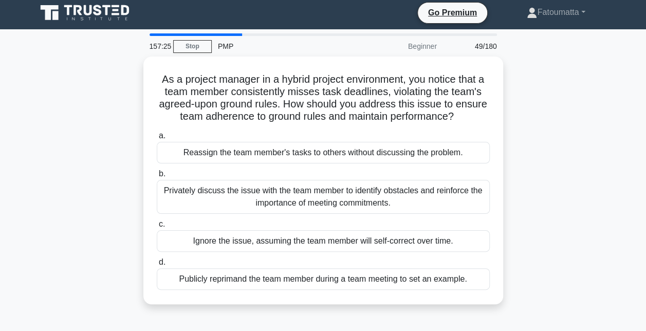
scroll to position [0, 0]
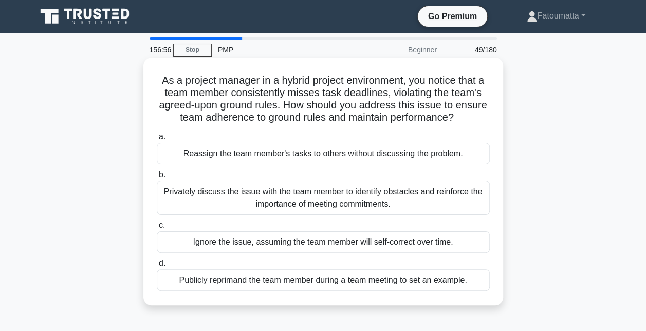
click at [336, 204] on div "Privately discuss the issue with the team member to identify obstacles and rein…" at bounding box center [323, 198] width 333 height 34
click at [157, 178] on input "b. Privately discuss the issue with the team member to identify obstacles and r…" at bounding box center [157, 175] width 0 height 7
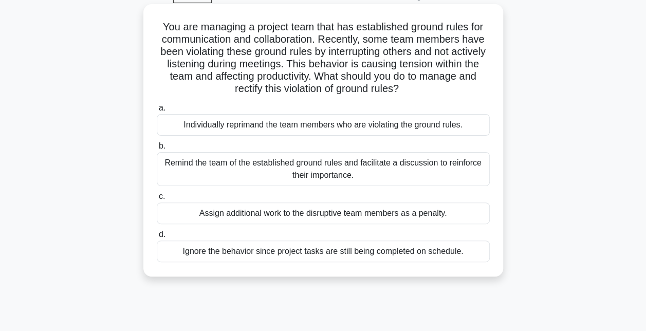
scroll to position [54, 0]
click at [370, 173] on div "Remind the team of the established ground rules and facilitate a discussion to …" at bounding box center [323, 169] width 333 height 34
click at [157, 149] on input "b. Remind the team of the established ground rules and facilitate a discussion …" at bounding box center [157, 145] width 0 height 7
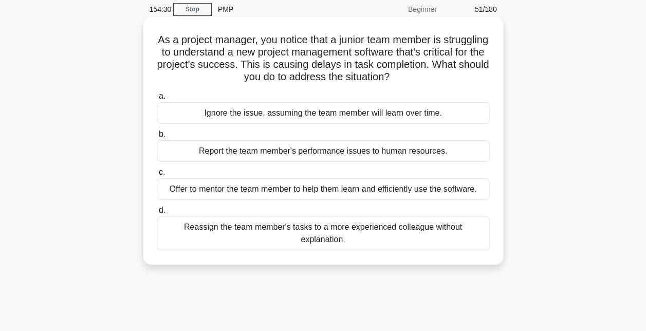
scroll to position [41, 0]
click at [340, 187] on div "Offer to mentor the team member to help them learn and efficiently use the soft…" at bounding box center [323, 189] width 333 height 22
click at [157, 175] on input "c. Offer to mentor the team member to help them learn and efficiently use the s…" at bounding box center [157, 172] width 0 height 7
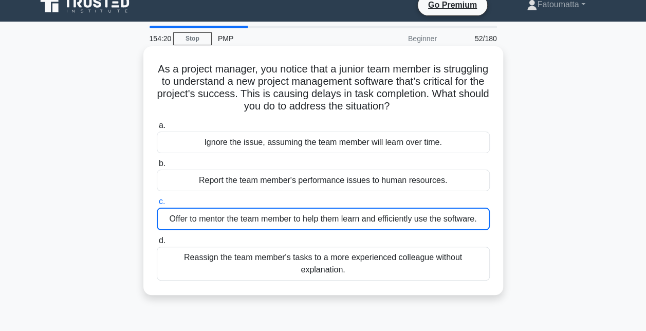
scroll to position [0, 0]
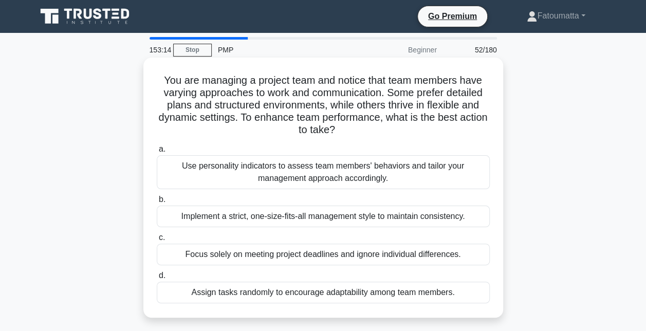
click at [346, 168] on div "Use personality indicators to assess team members' behaviors and tailor your ma…" at bounding box center [323, 172] width 333 height 34
click at [157, 153] on input "a. Use personality indicators to assess team members' behaviors and tailor your…" at bounding box center [157, 149] width 0 height 7
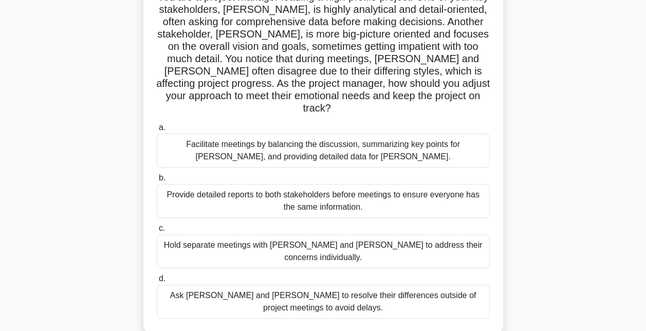
scroll to position [84, 0]
click at [326, 146] on div "Facilitate meetings by balancing the discussion, summarizing key points for [PE…" at bounding box center [323, 150] width 333 height 34
click at [157, 131] on input "a. Facilitate meetings by balancing the discussion, summarizing key points for …" at bounding box center [157, 127] width 0 height 7
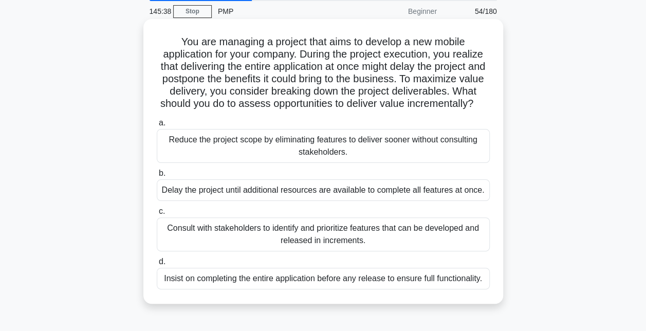
scroll to position [39, 0]
click at [305, 244] on div "Consult with stakeholders to identify and prioritize features that can be devel…" at bounding box center [323, 234] width 333 height 34
click at [157, 214] on input "c. Consult with stakeholders to identify and prioritize features that can be de…" at bounding box center [157, 211] width 0 height 7
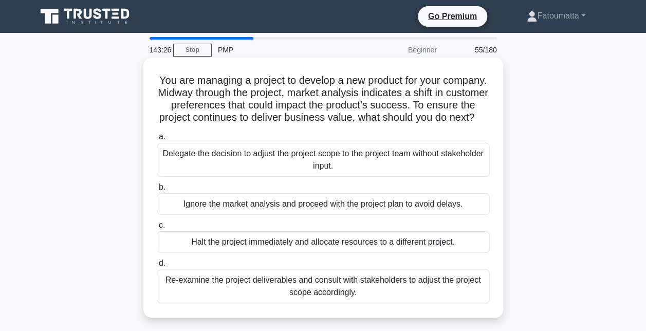
scroll to position [19, 0]
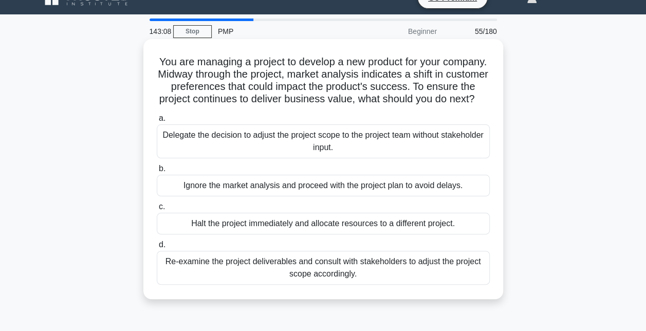
click at [272, 283] on div "Re-examine the project deliverables and consult with stakeholders to adjust the…" at bounding box center [323, 268] width 333 height 34
click at [157, 248] on input "d. Re-examine the project deliverables and consult with stakeholders to adjust …" at bounding box center [157, 245] width 0 height 7
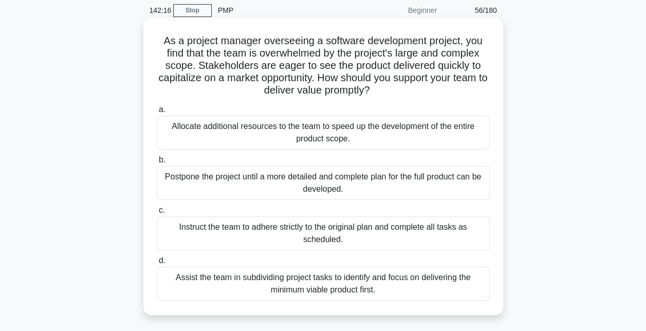
scroll to position [40, 0]
click at [310, 141] on div "Allocate additional resources to the team to speed up the development of the en…" at bounding box center [323, 132] width 333 height 34
click at [157, 113] on input "a. Allocate additional resources to the team to speed up the development of the…" at bounding box center [157, 109] width 0 height 7
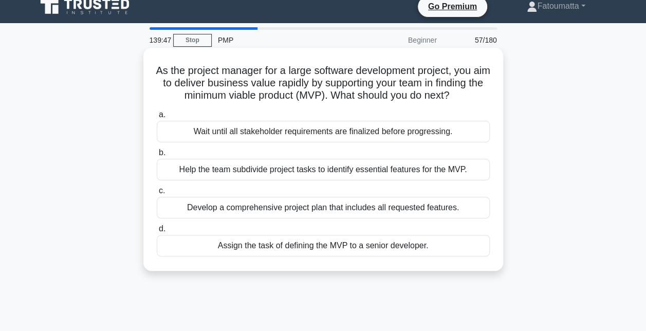
scroll to position [10, 0]
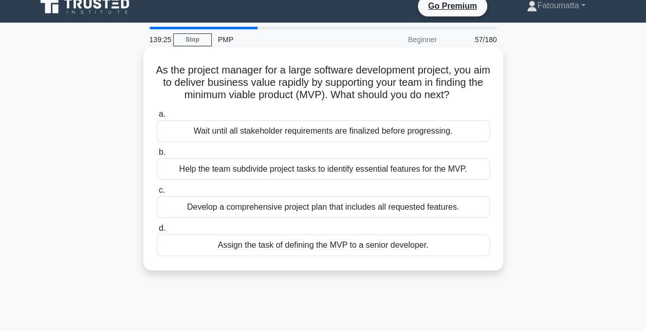
click at [288, 180] on div "Help the team subdivide project tasks to identify essential features for the MV…" at bounding box center [323, 169] width 333 height 22
click at [157, 156] on input "b. Help the team subdivide project tasks to identify essential features for the…" at bounding box center [157, 152] width 0 height 7
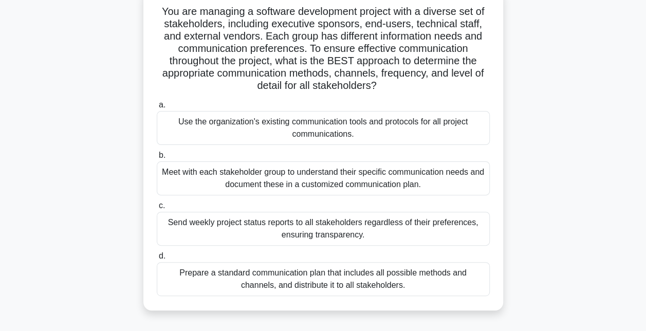
scroll to position [69, 0]
click at [351, 175] on div "Meet with each stakeholder group to understand their specific communication nee…" at bounding box center [323, 178] width 333 height 34
click at [157, 158] on input "b. Meet with each stakeholder group to understand their specific communication …" at bounding box center [157, 155] width 0 height 7
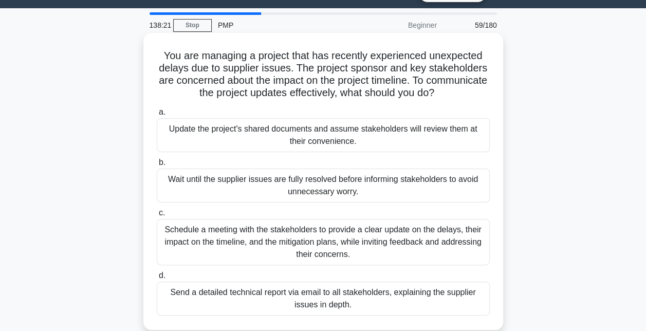
scroll to position [25, 0]
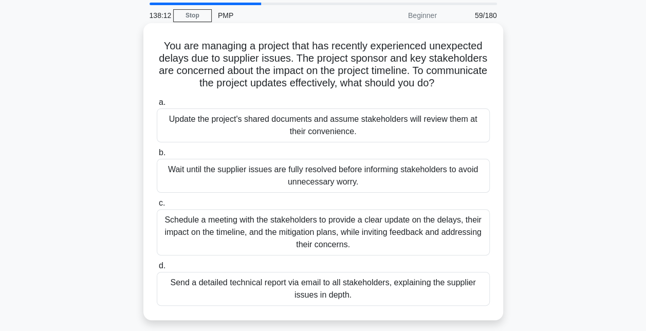
click at [291, 234] on div "Schedule a meeting with the stakeholders to provide a clear update on the delay…" at bounding box center [323, 232] width 333 height 46
click at [157, 207] on input "c. Schedule a meeting with the stakeholders to provide a clear update on the de…" at bounding box center [157, 203] width 0 height 7
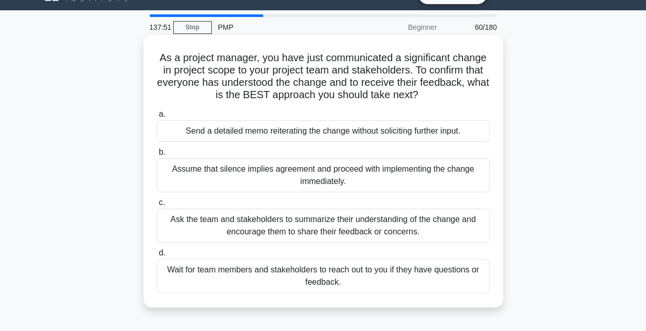
scroll to position [24, 0]
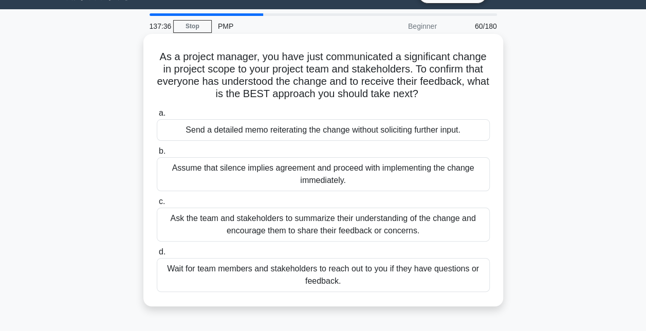
click at [290, 234] on div "Ask the team and stakeholders to summarize their understanding of the change an…" at bounding box center [323, 225] width 333 height 34
click at [157, 205] on input "c. Ask the team and stakeholders to summarize their understanding of the change…" at bounding box center [157, 201] width 0 height 7
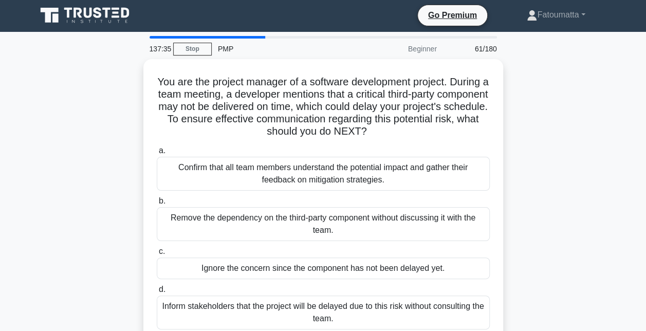
scroll to position [0, 0]
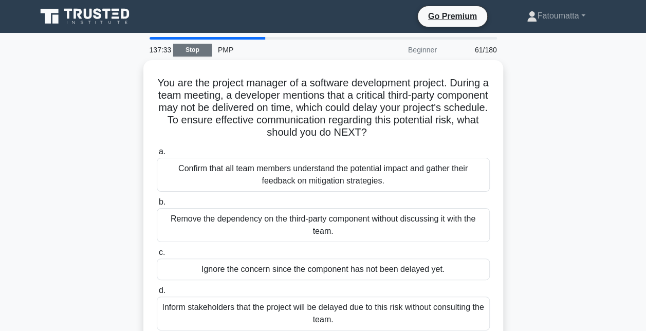
click at [204, 54] on link "Stop" at bounding box center [192, 50] width 39 height 13
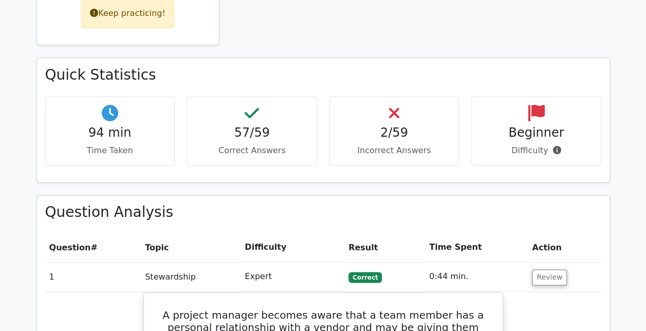
scroll to position [549, 0]
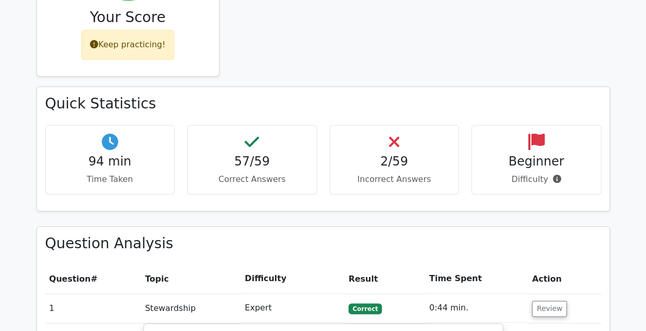
click at [398, 154] on h4 "2/59" at bounding box center [394, 161] width 113 height 15
click at [393, 134] on icon at bounding box center [394, 142] width 10 height 16
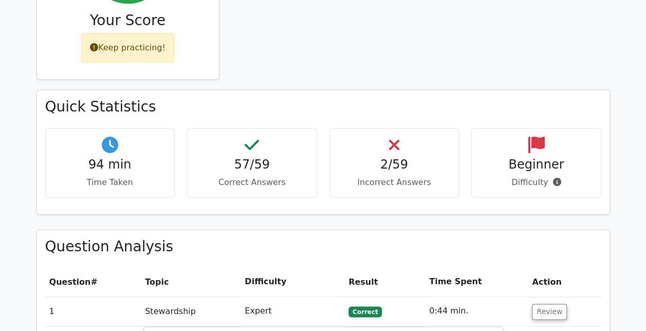
scroll to position [548, 0]
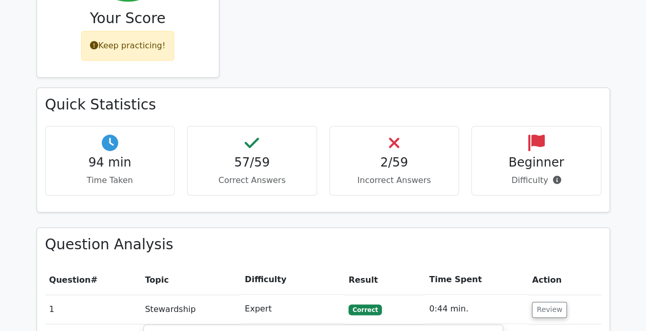
click at [536, 135] on icon at bounding box center [536, 143] width 16 height 16
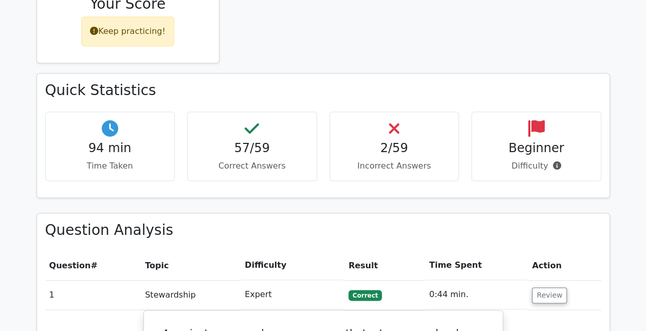
scroll to position [563, 0]
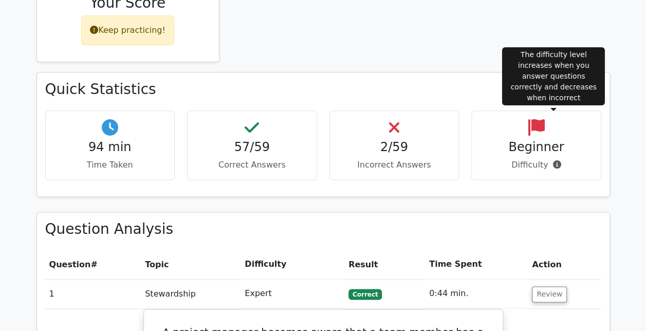
click at [553, 160] on icon at bounding box center [557, 164] width 8 height 8
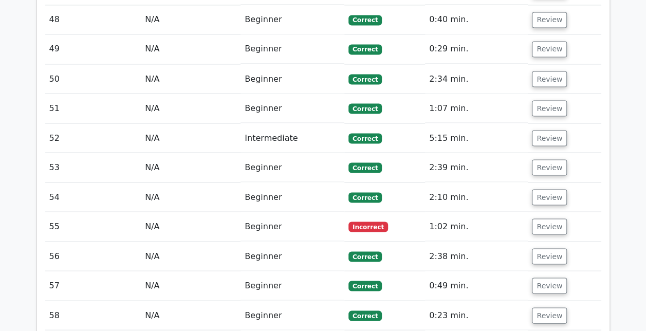
scroll to position [2826, 0]
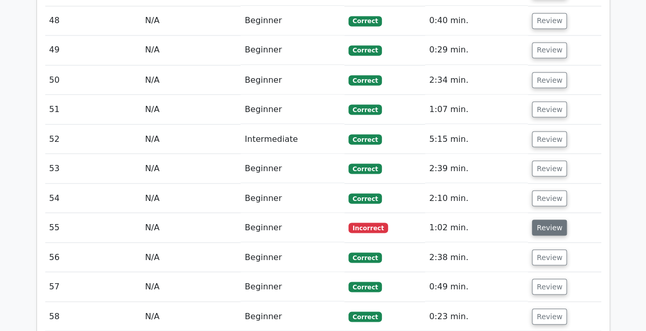
click at [542, 219] on button "Review" at bounding box center [549, 227] width 35 height 16
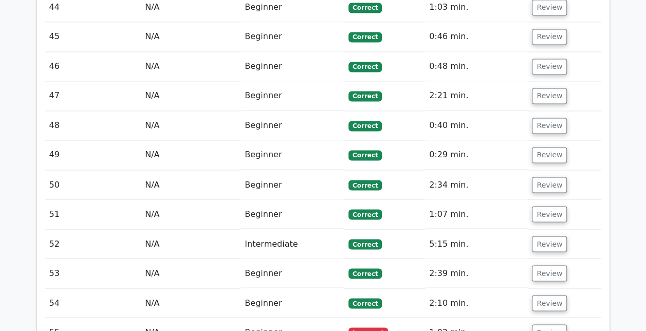
scroll to position [2722, 0]
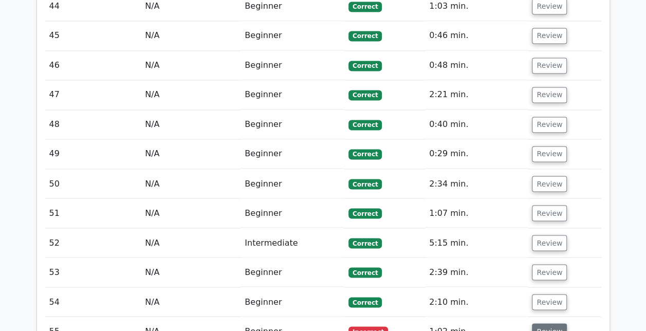
click at [540, 323] on button "Review" at bounding box center [549, 331] width 35 height 16
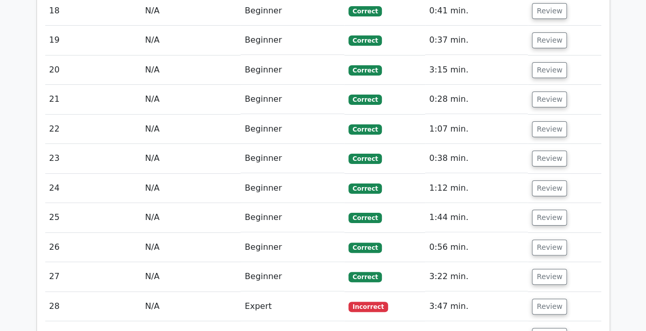
scroll to position [1940, 0]
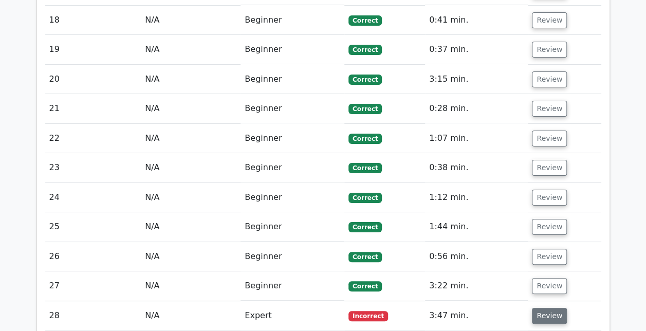
click at [547, 308] on button "Review" at bounding box center [549, 316] width 35 height 16
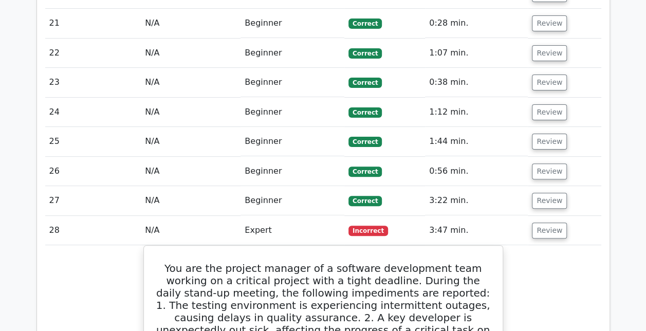
scroll to position [2025, 0]
